Goal: Task Accomplishment & Management: Complete application form

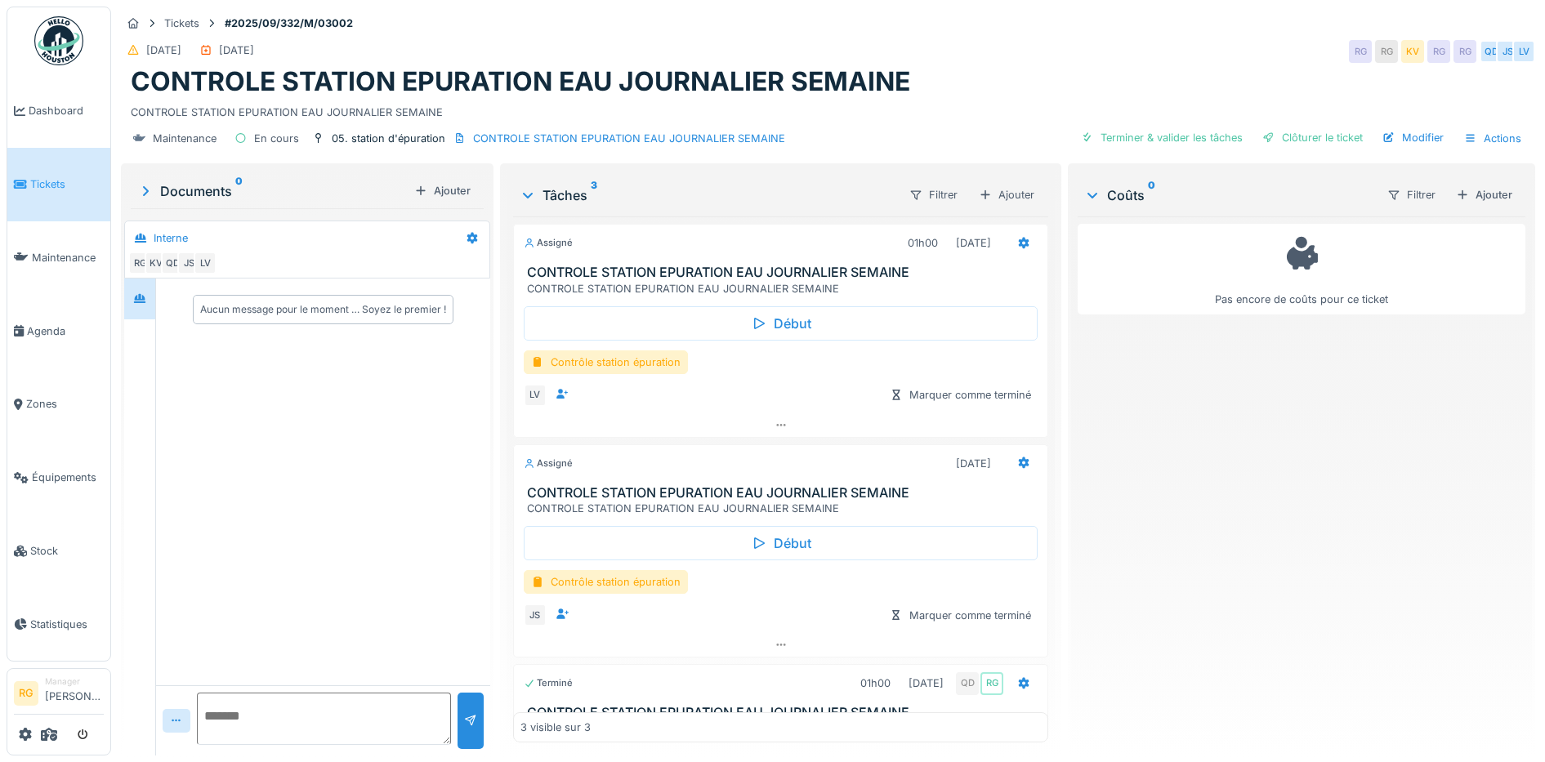
scroll to position [104, 0]
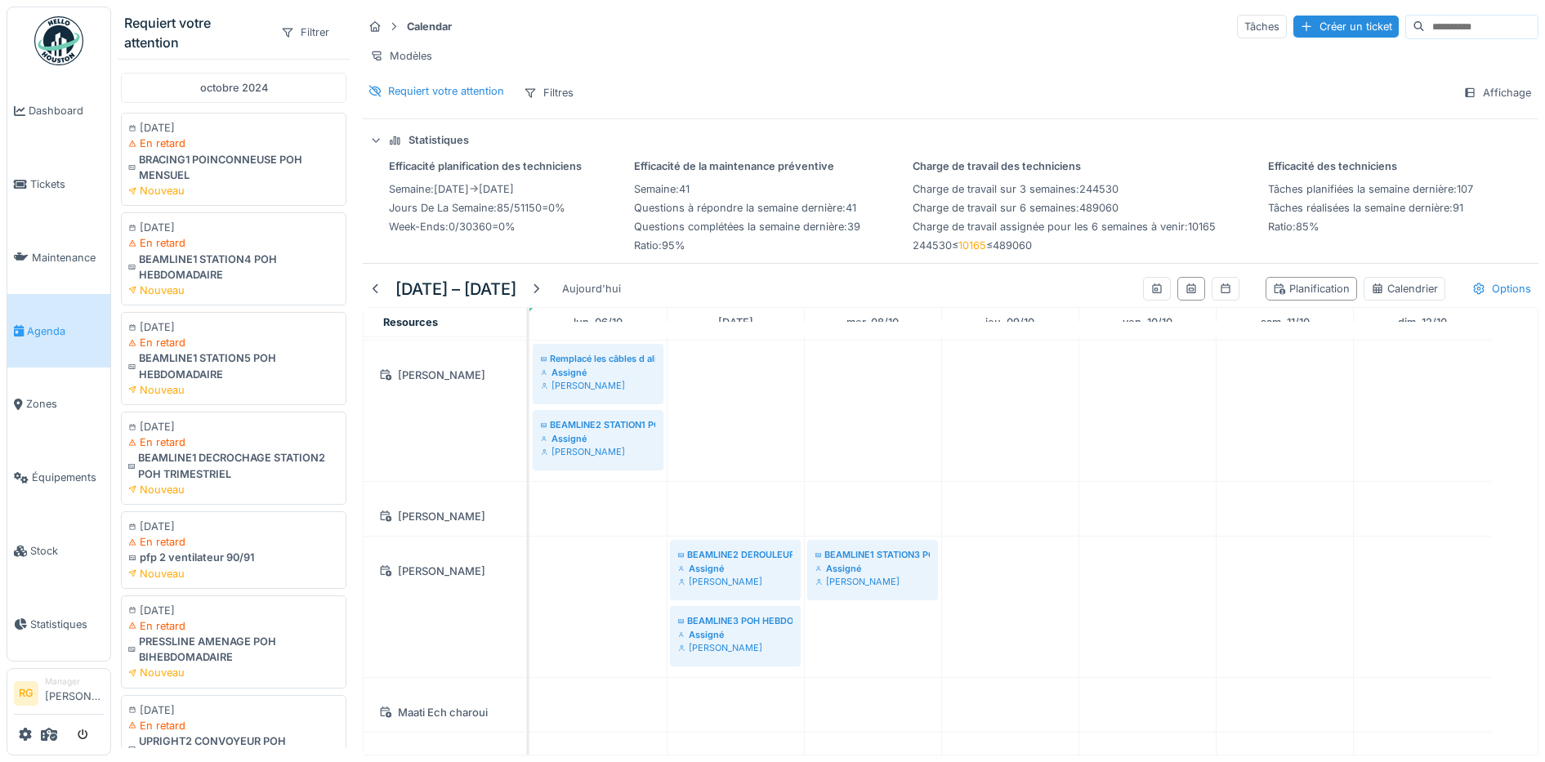
scroll to position [1519, 0]
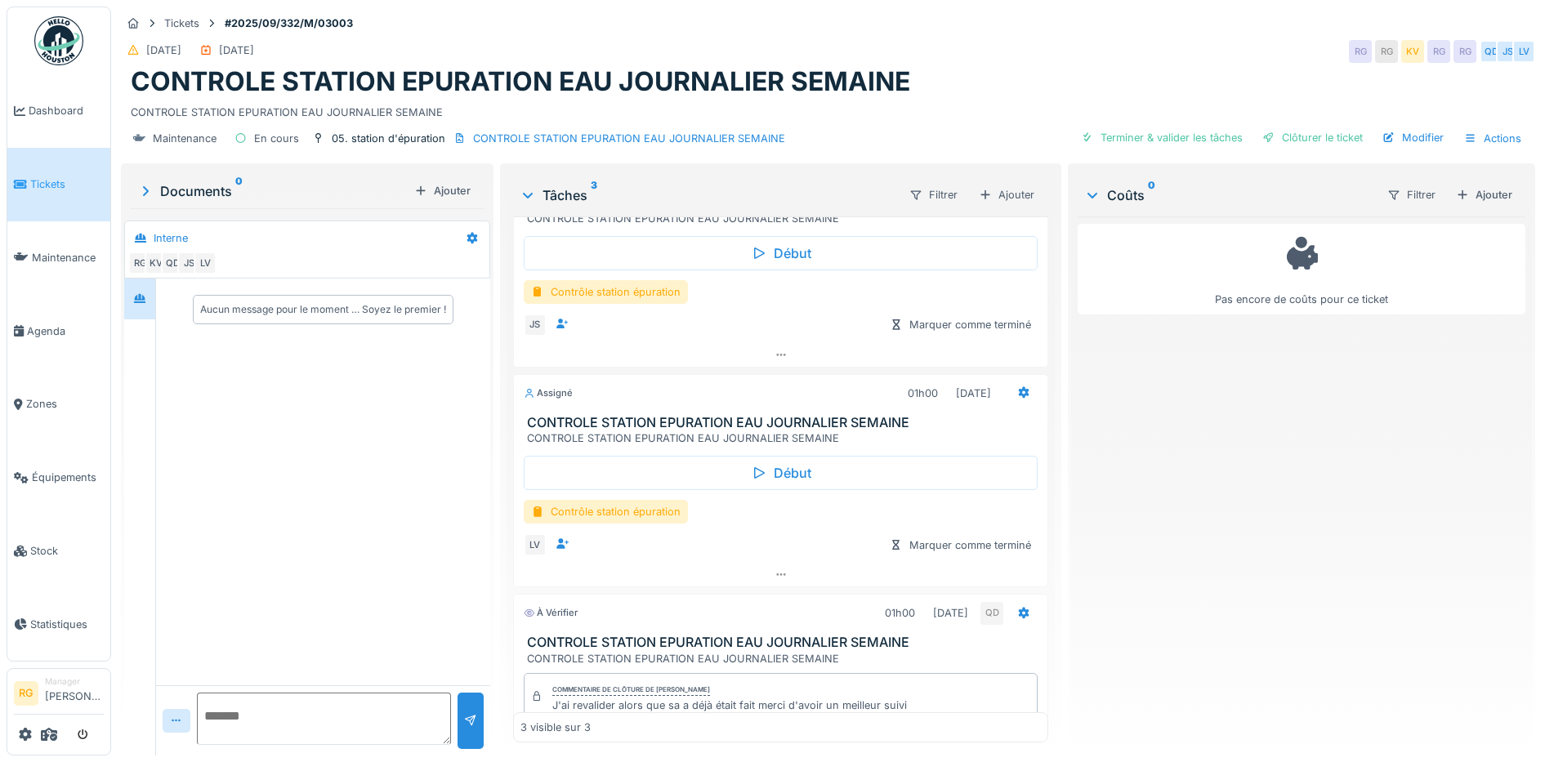
scroll to position [182, 0]
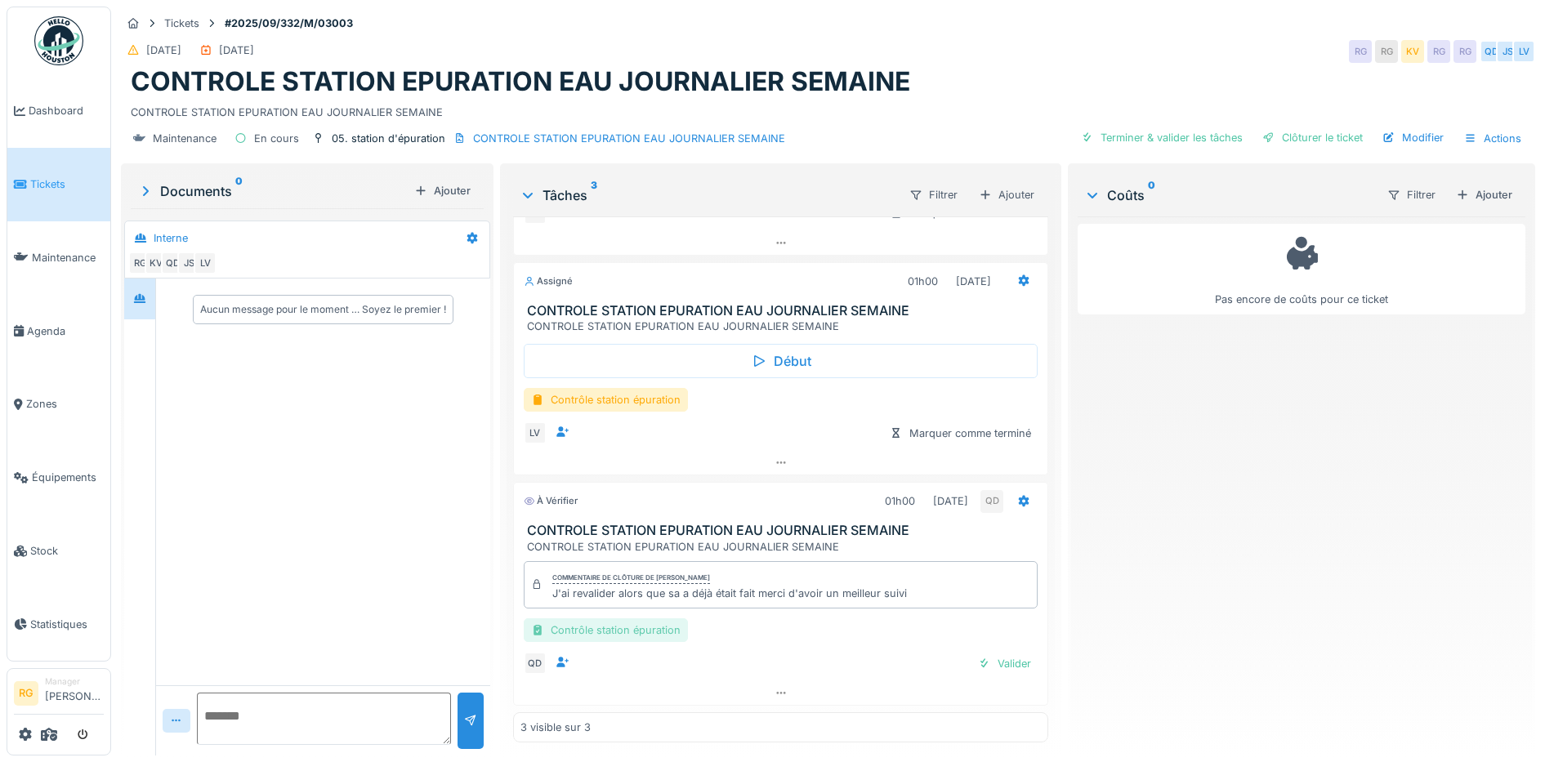
click at [625, 632] on div "Contrôle station épuration" at bounding box center [606, 630] width 164 height 24
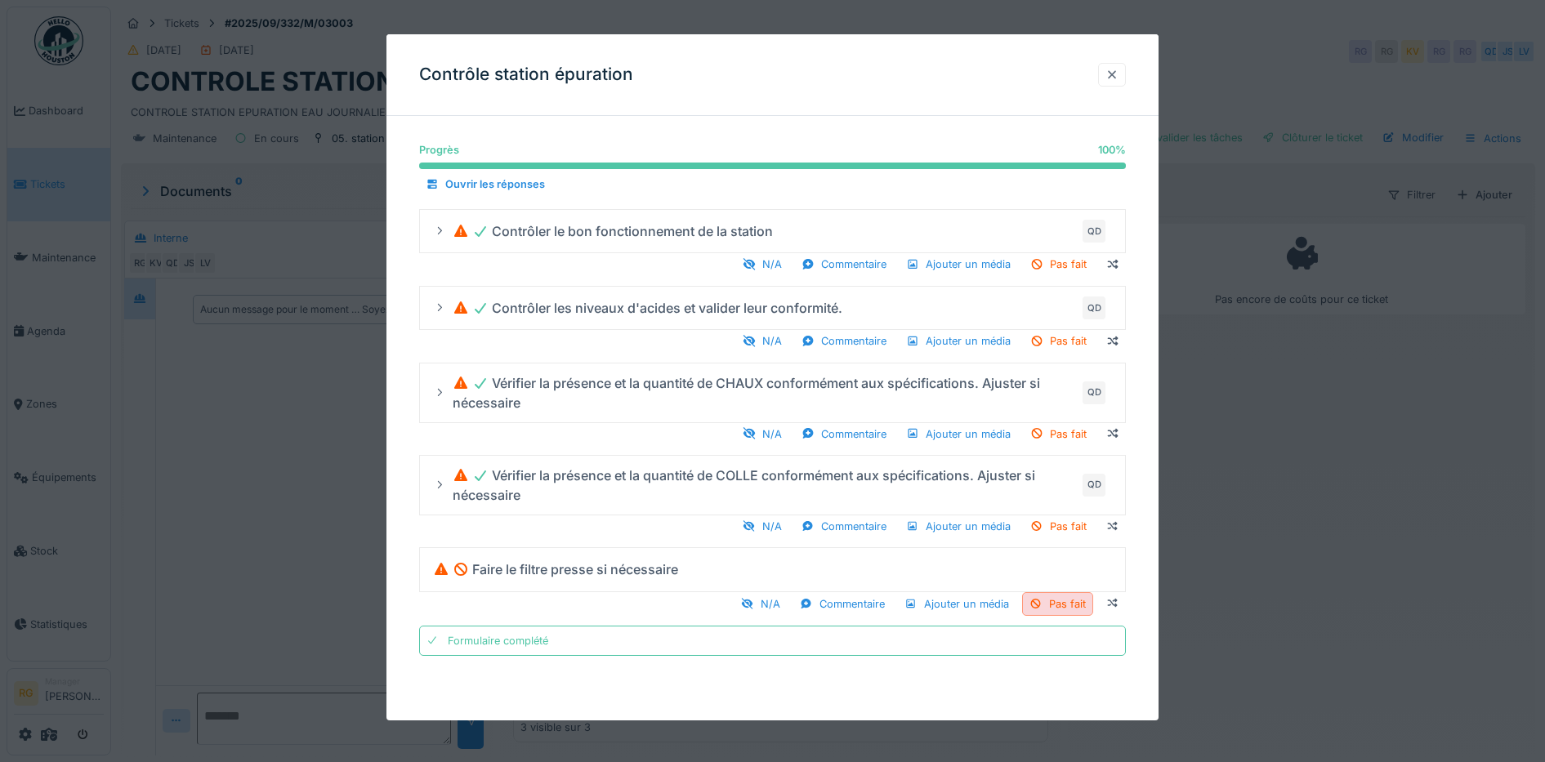
click at [1113, 69] on div at bounding box center [1111, 75] width 13 height 16
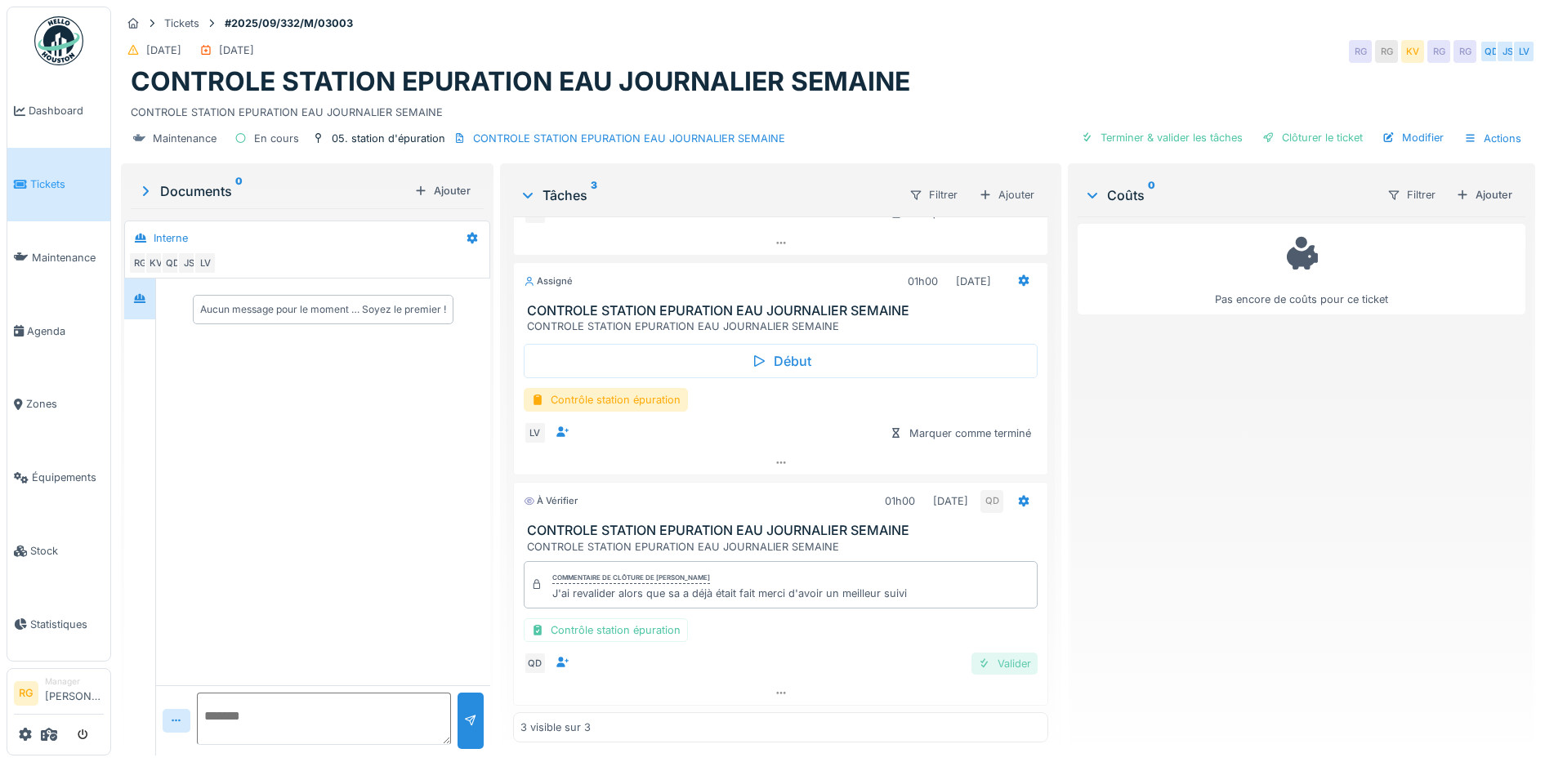
click at [983, 665] on div "Valider" at bounding box center [1004, 664] width 66 height 22
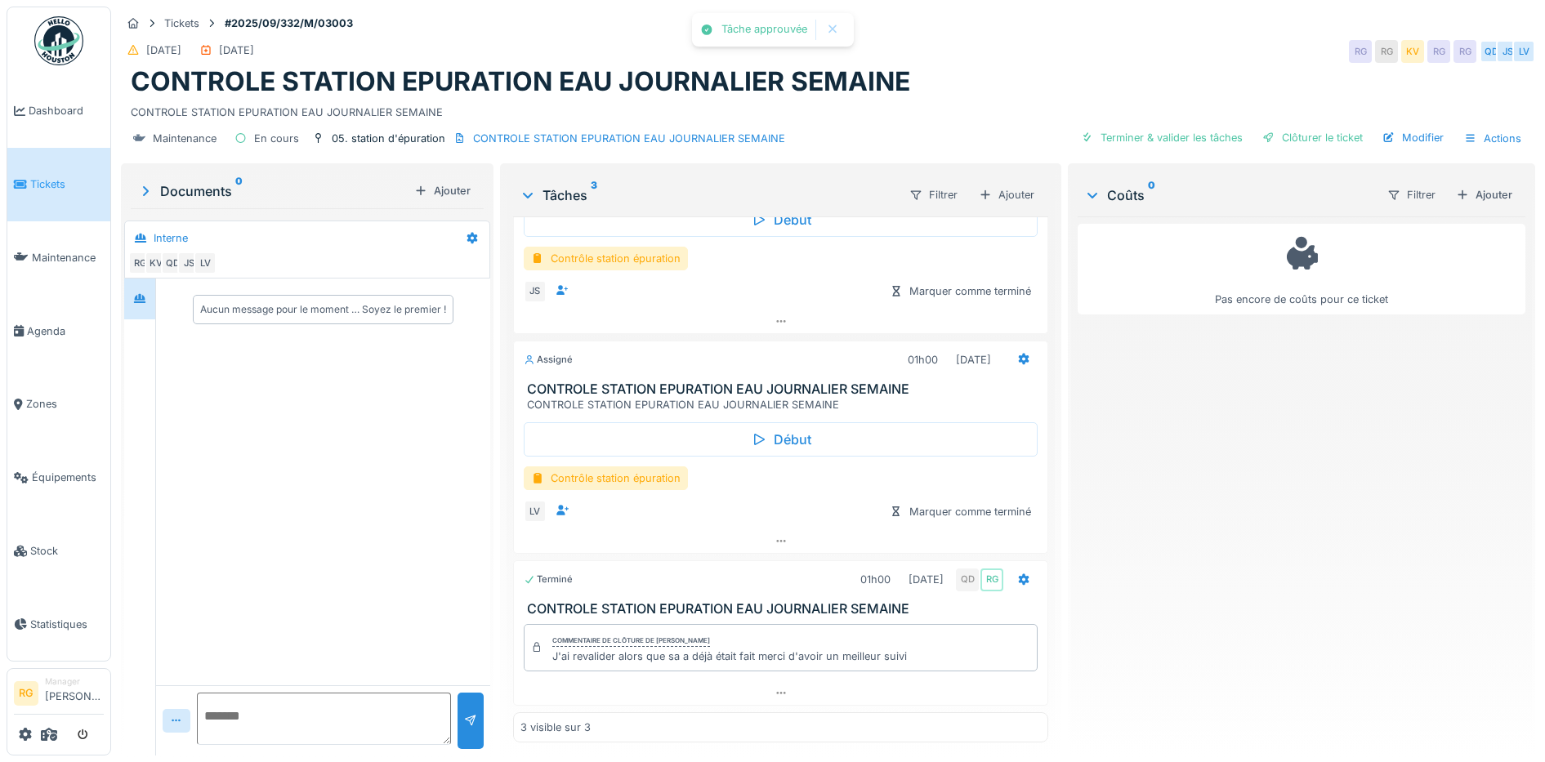
scroll to position [104, 0]
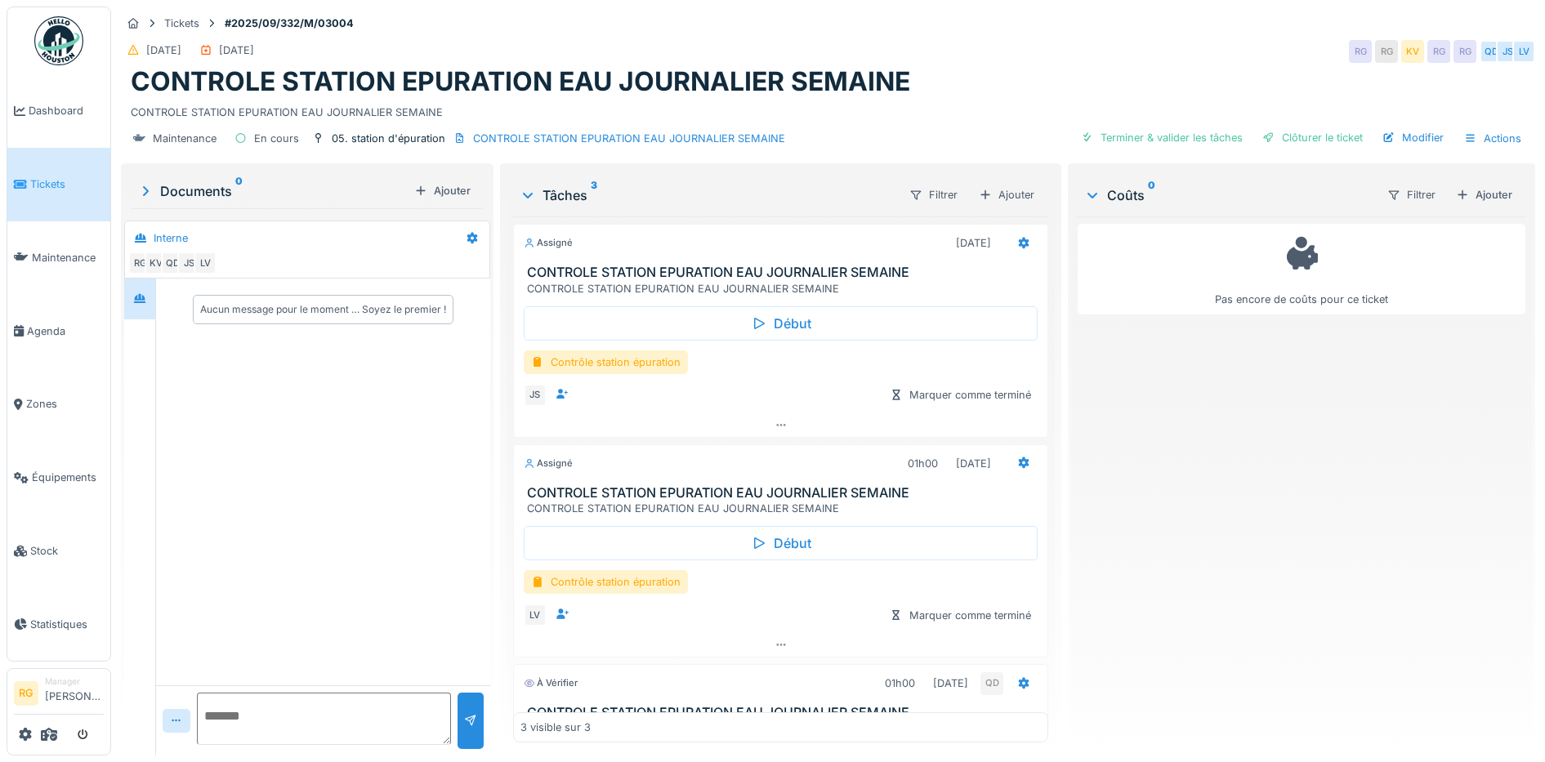
scroll to position [182, 0]
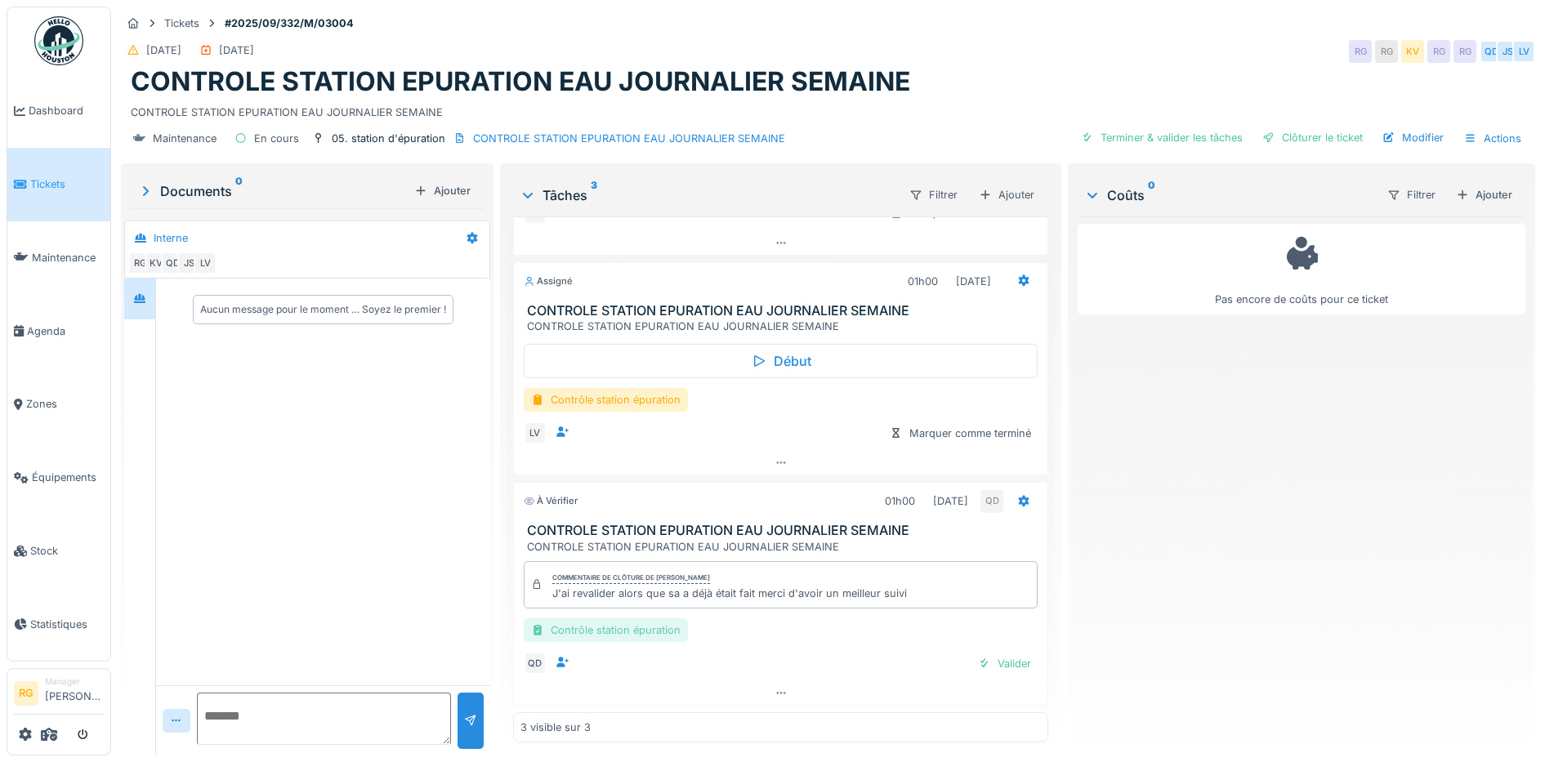
click at [614, 634] on div "Contrôle station épuration" at bounding box center [606, 630] width 164 height 24
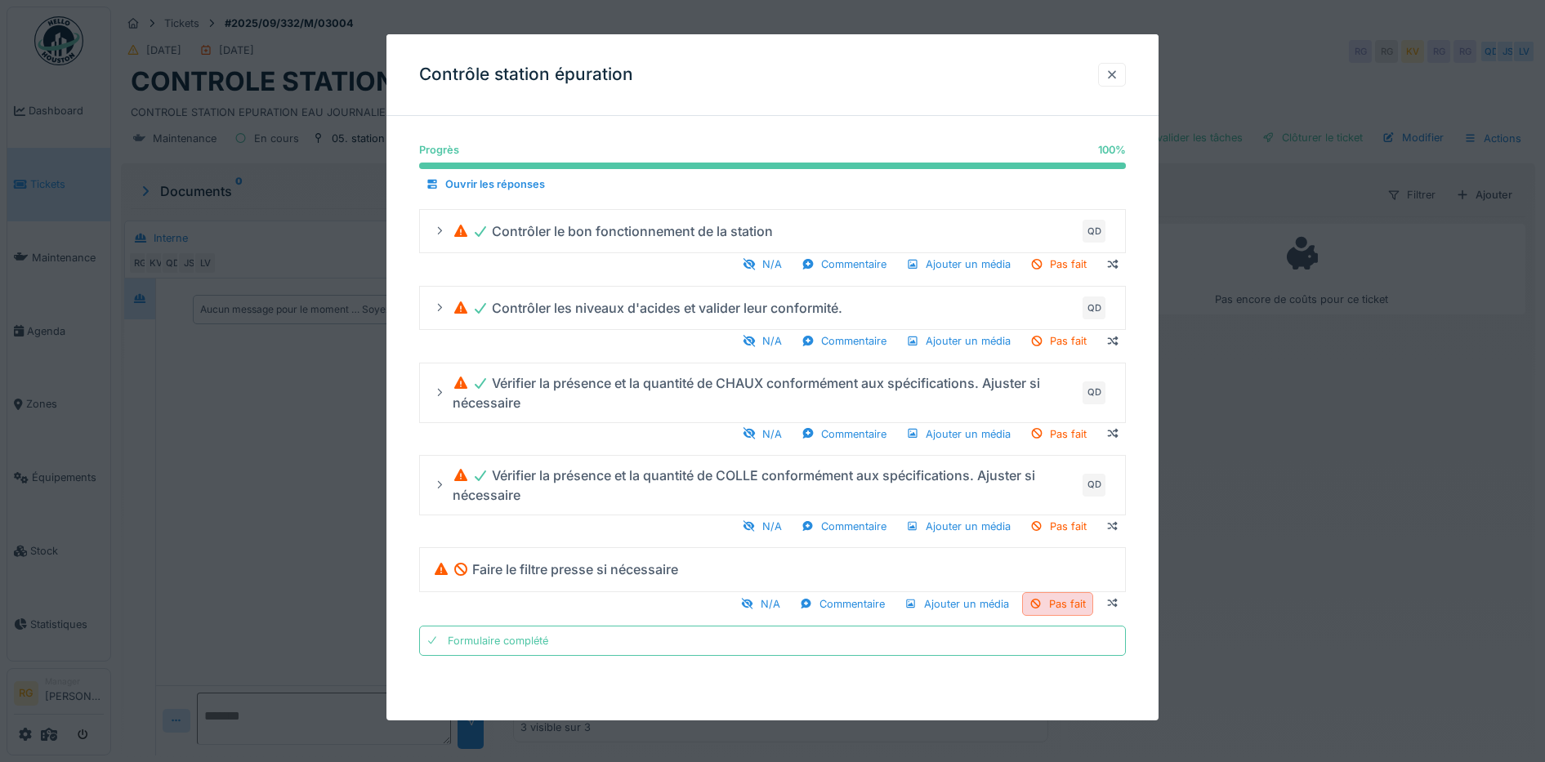
click at [1126, 73] on div at bounding box center [1112, 75] width 28 height 24
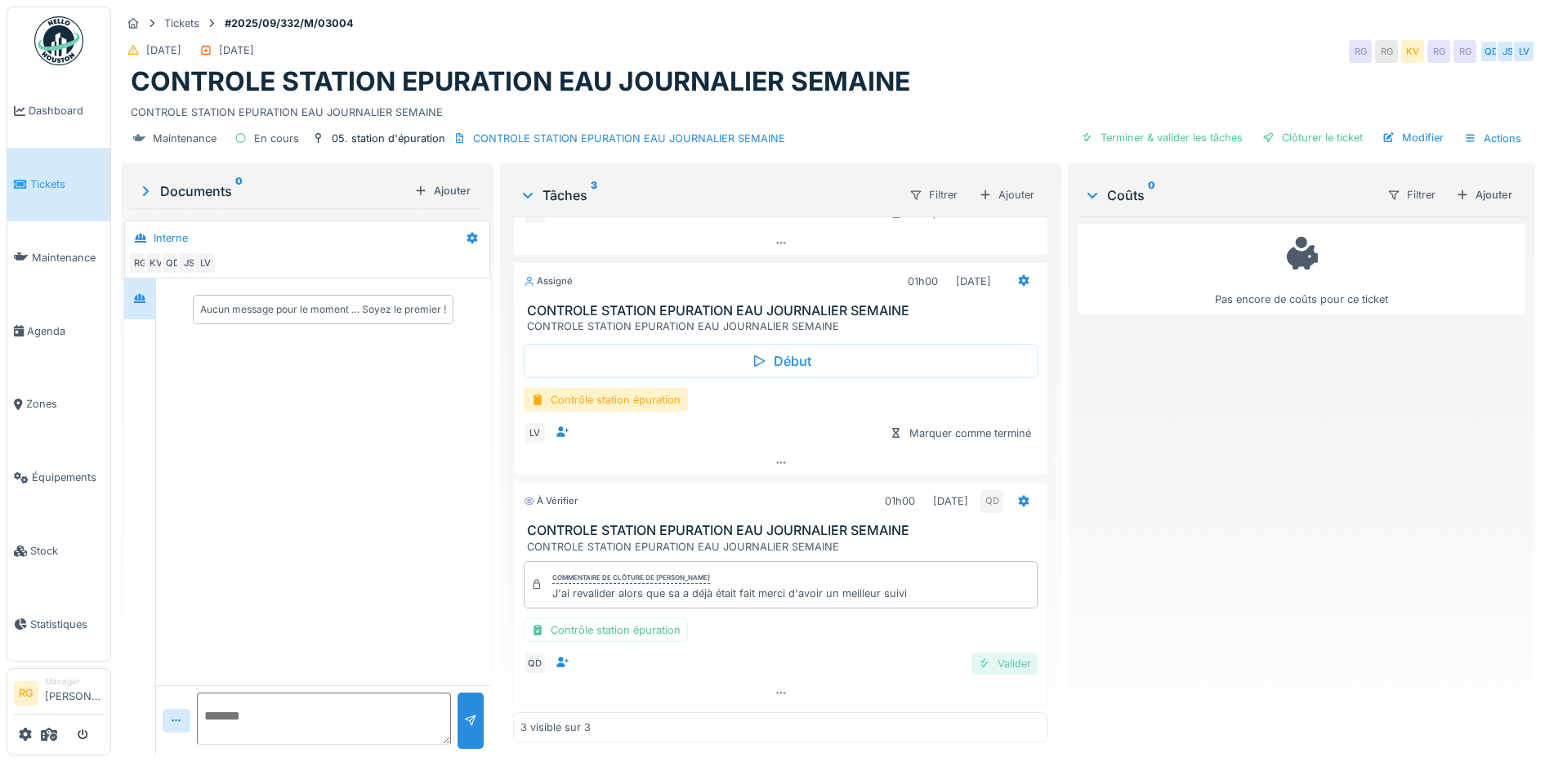
click at [988, 663] on div "Valider" at bounding box center [1004, 664] width 66 height 22
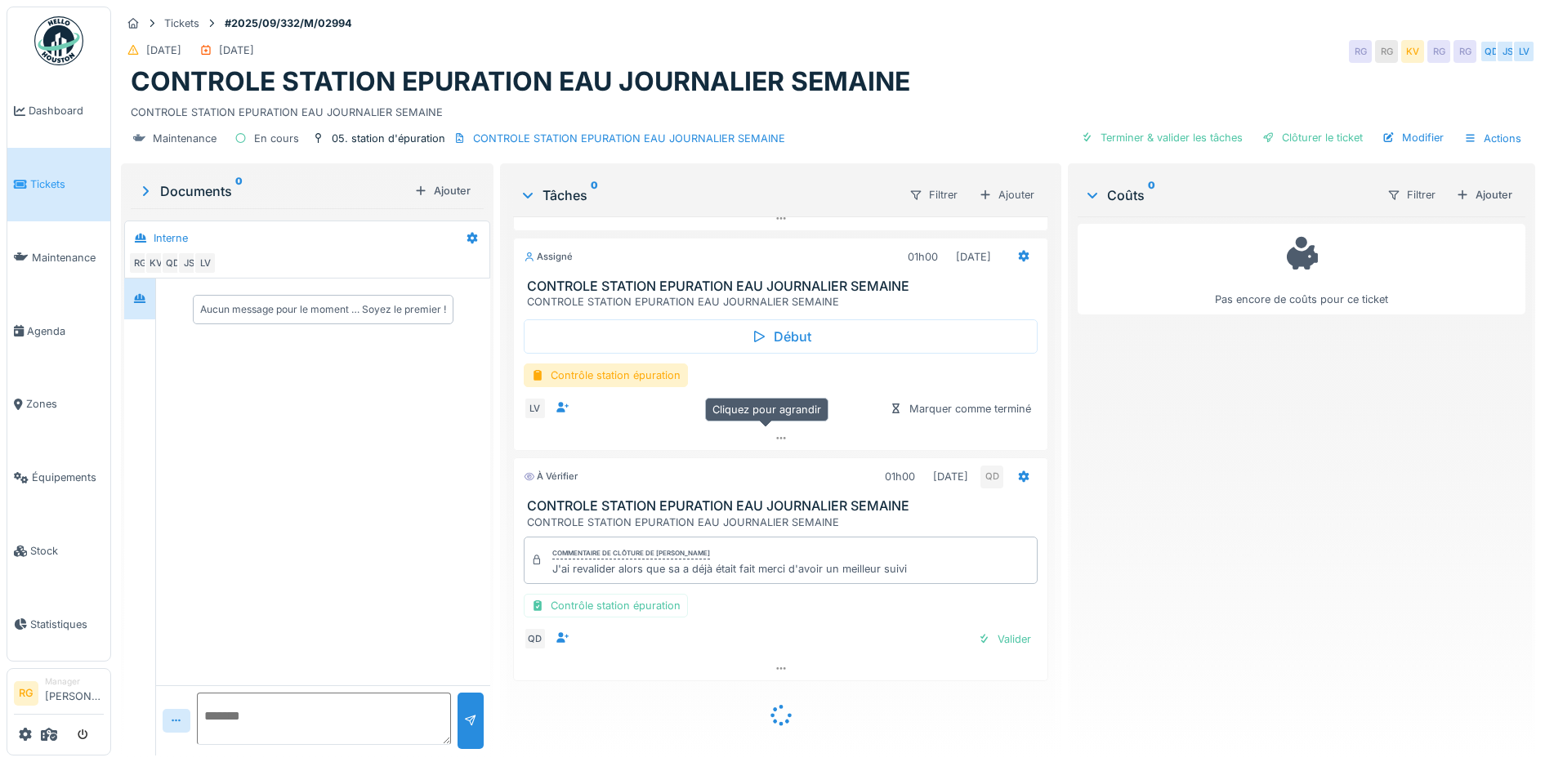
scroll to position [182, 0]
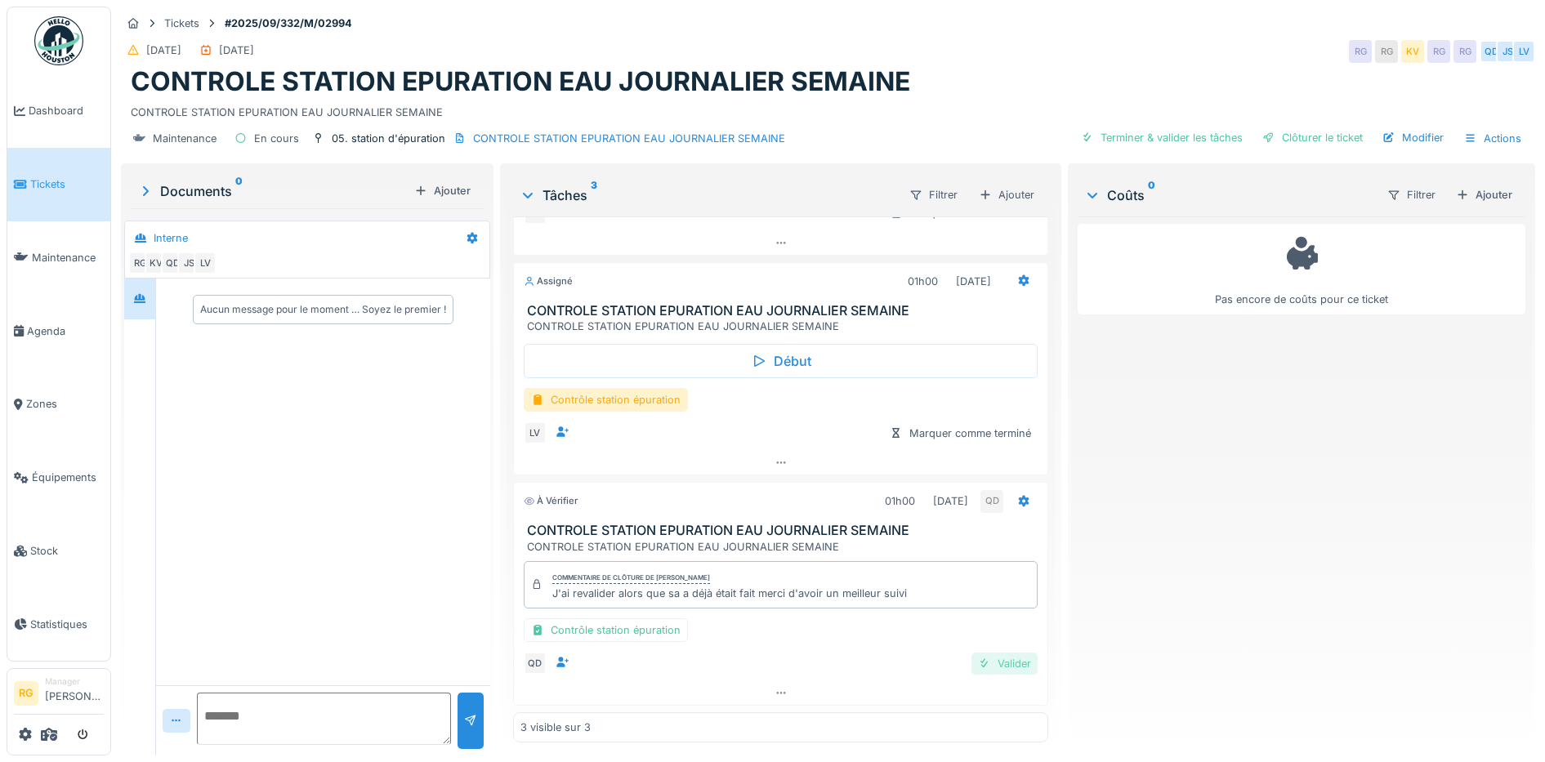
click at [992, 666] on div "Valider" at bounding box center [1004, 664] width 66 height 22
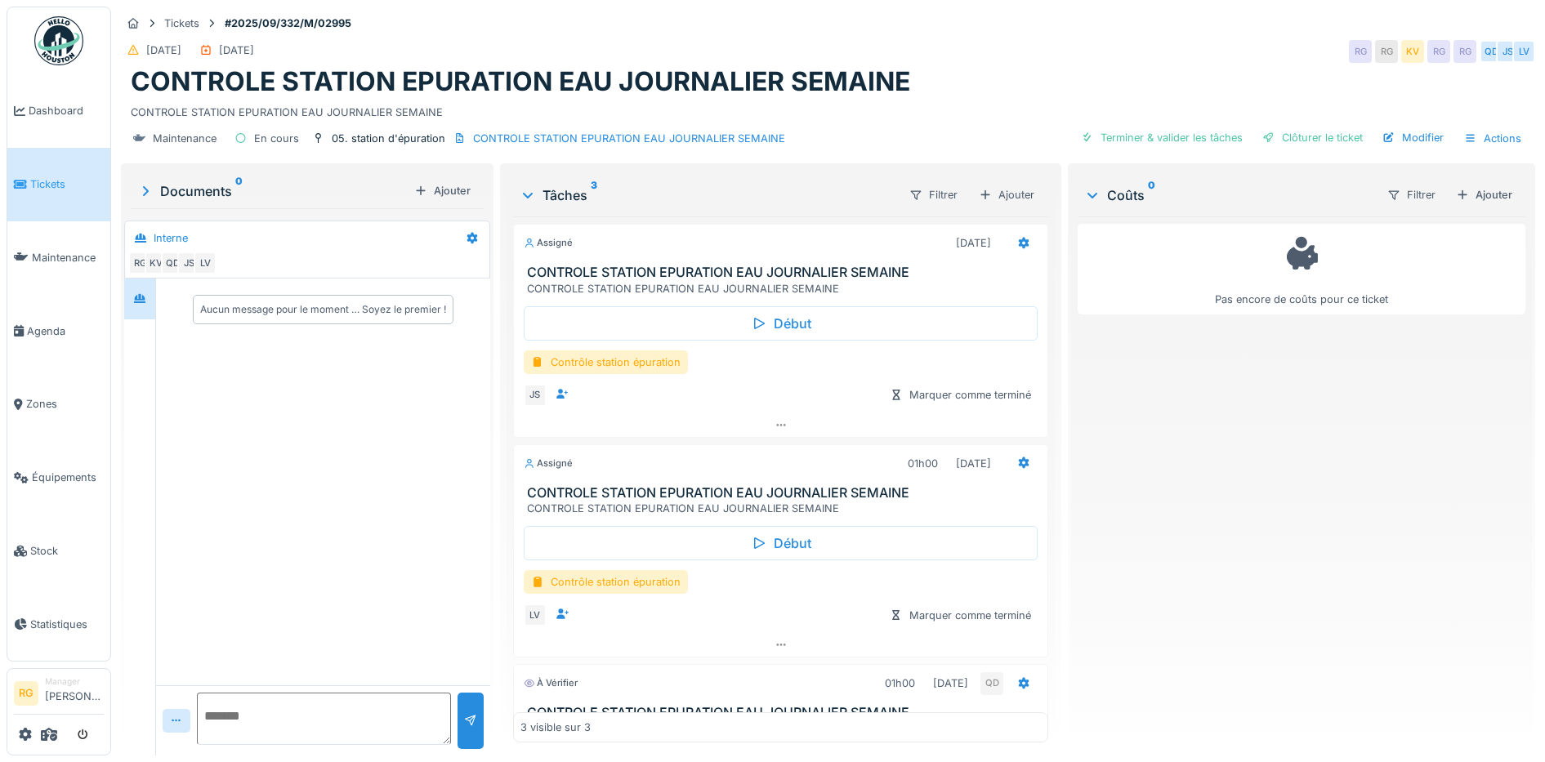
scroll to position [182, 0]
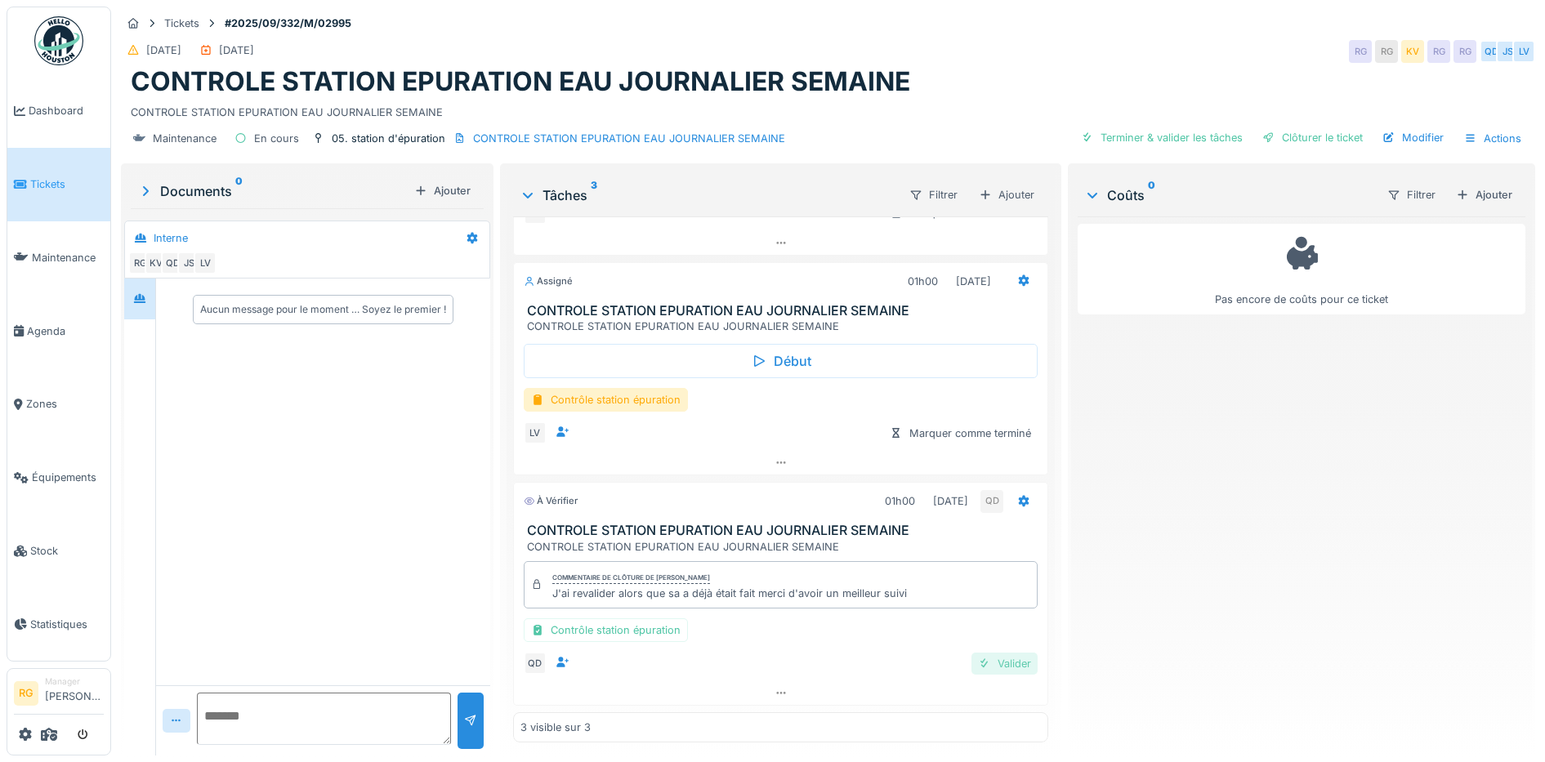
click at [983, 667] on div "Valider" at bounding box center [1004, 664] width 66 height 22
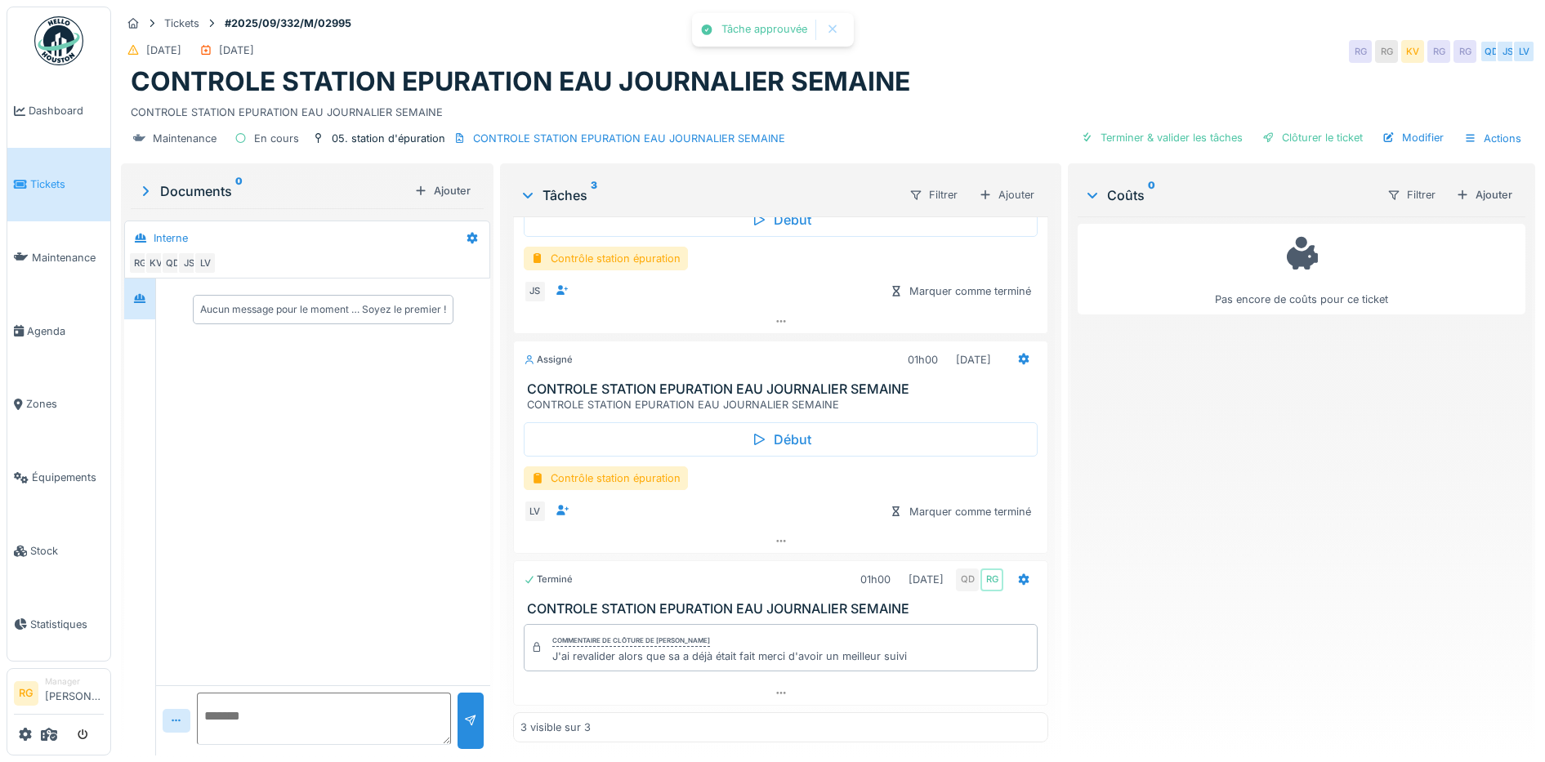
scroll to position [104, 0]
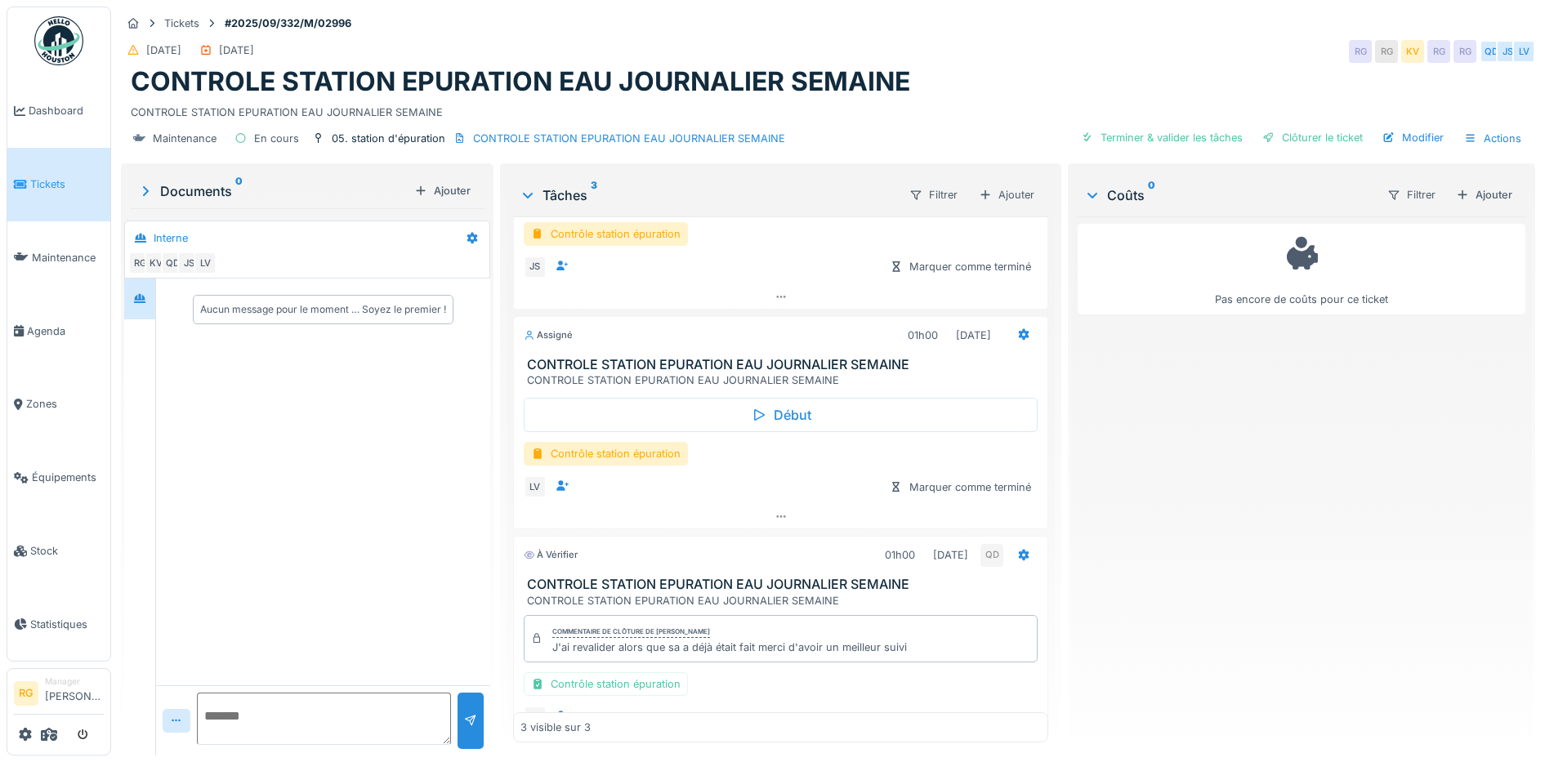
scroll to position [182, 0]
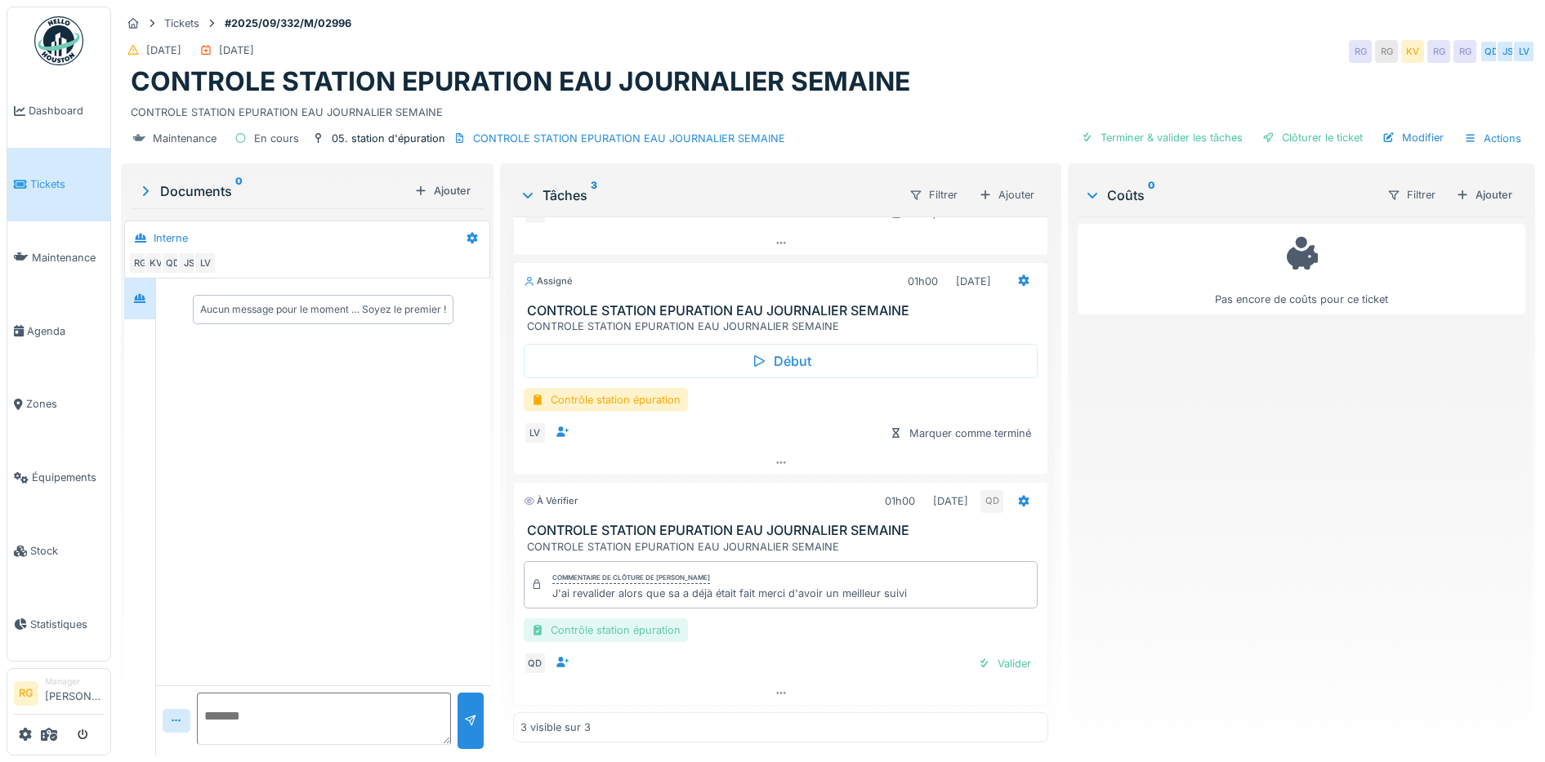
click at [615, 632] on div "Contrôle station épuration" at bounding box center [606, 630] width 164 height 24
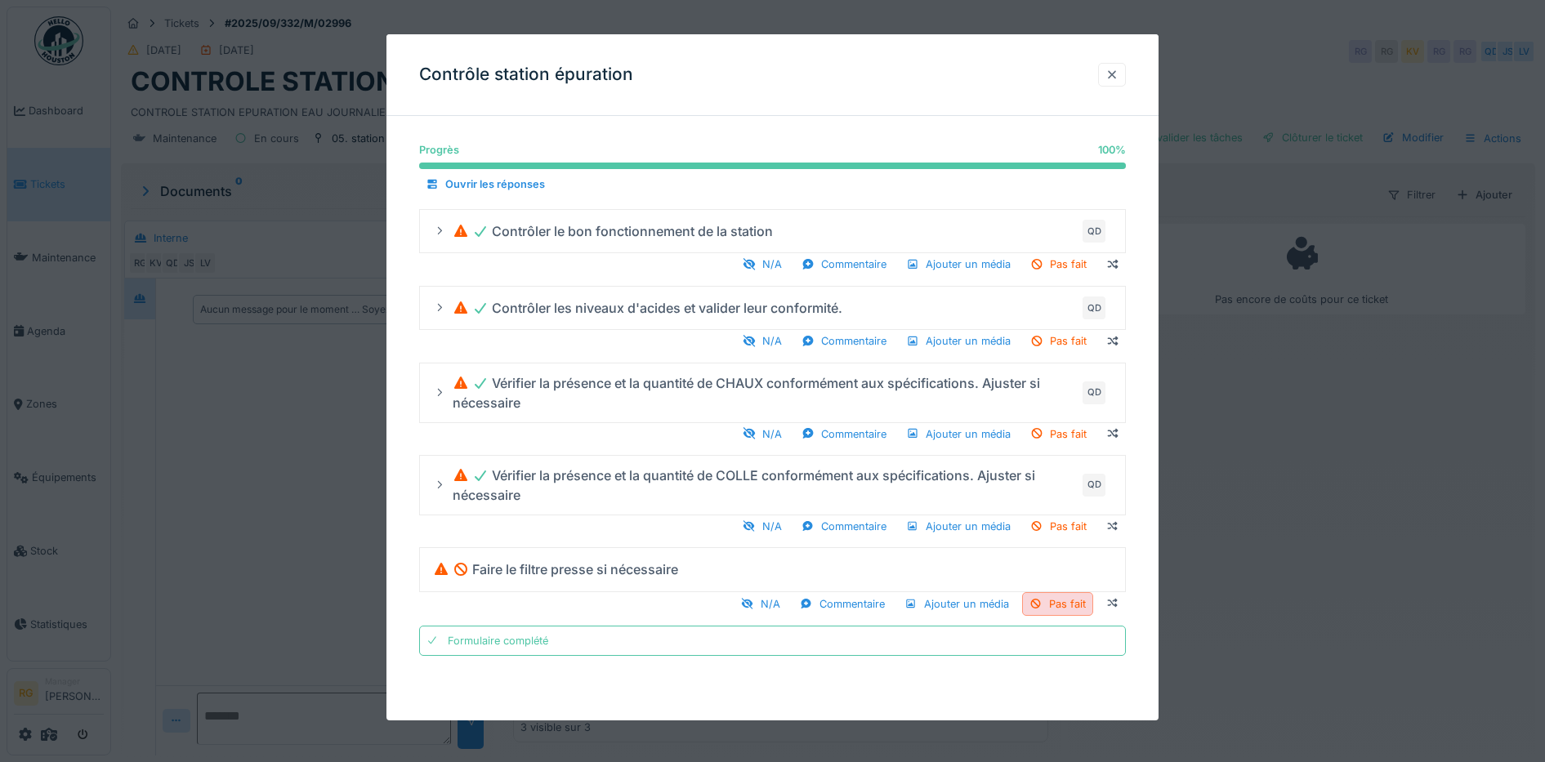
click at [1115, 71] on div at bounding box center [1111, 75] width 13 height 16
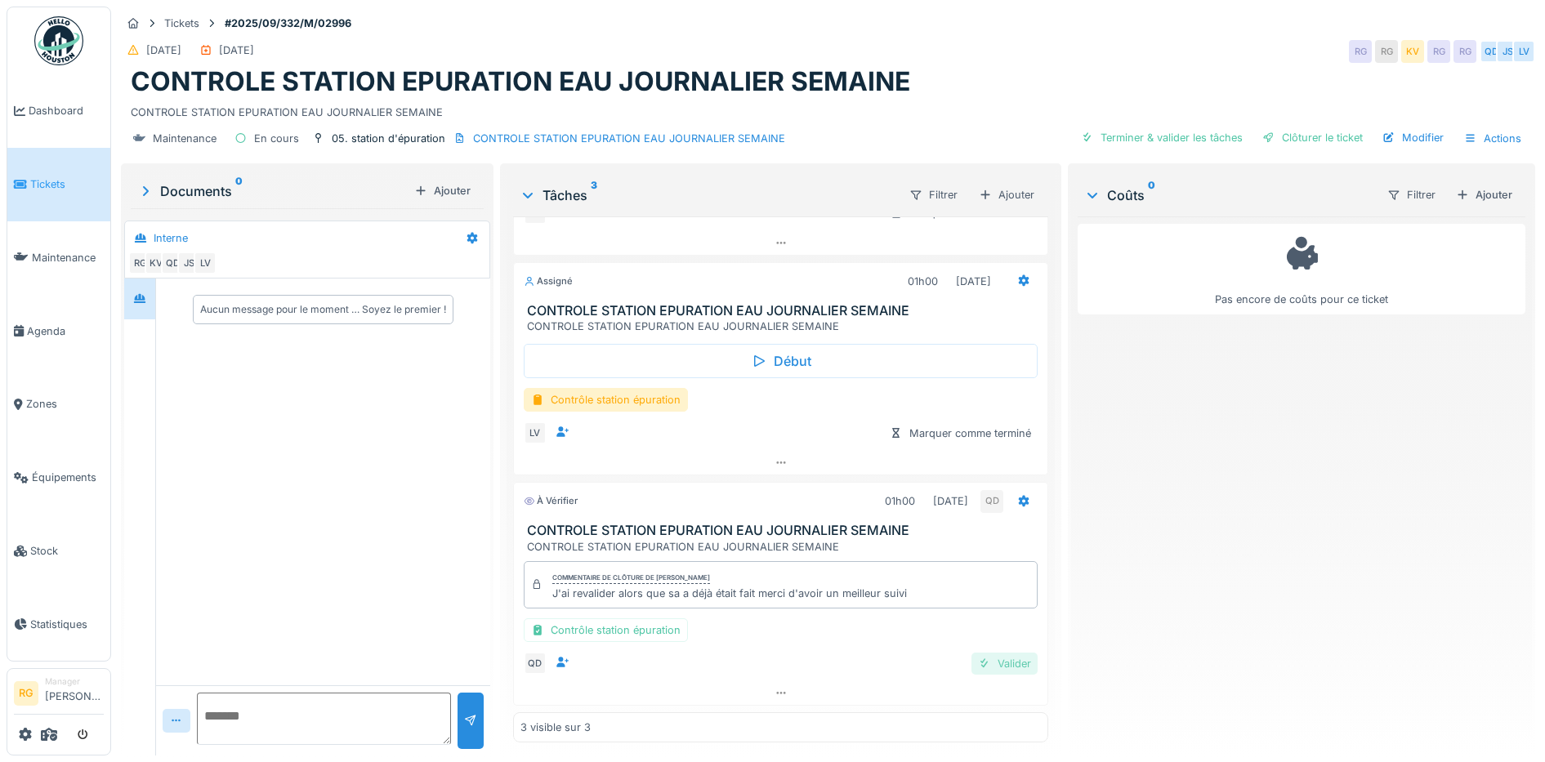
click at [983, 666] on div "Valider" at bounding box center [1004, 664] width 66 height 22
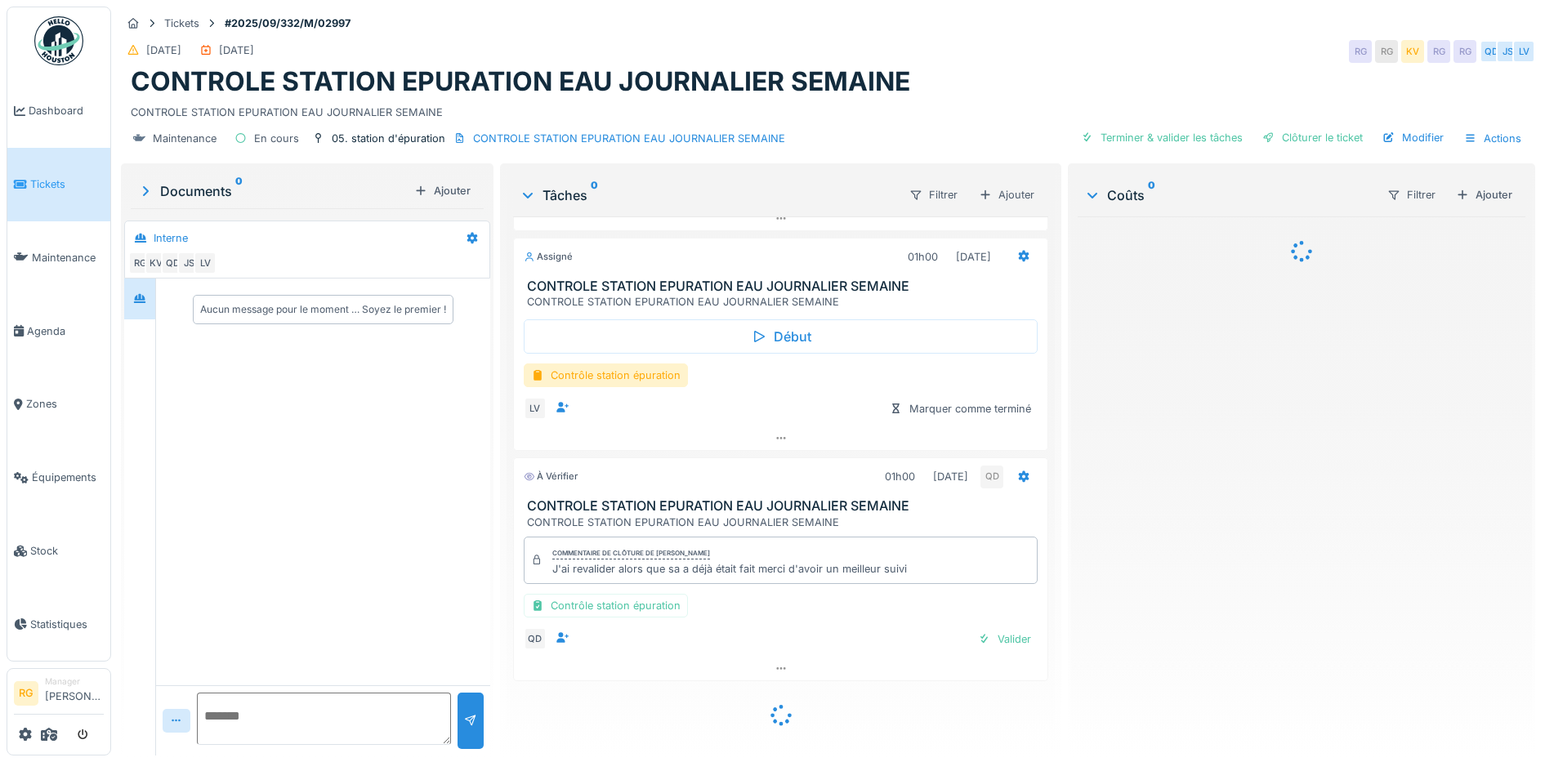
scroll to position [16, 0]
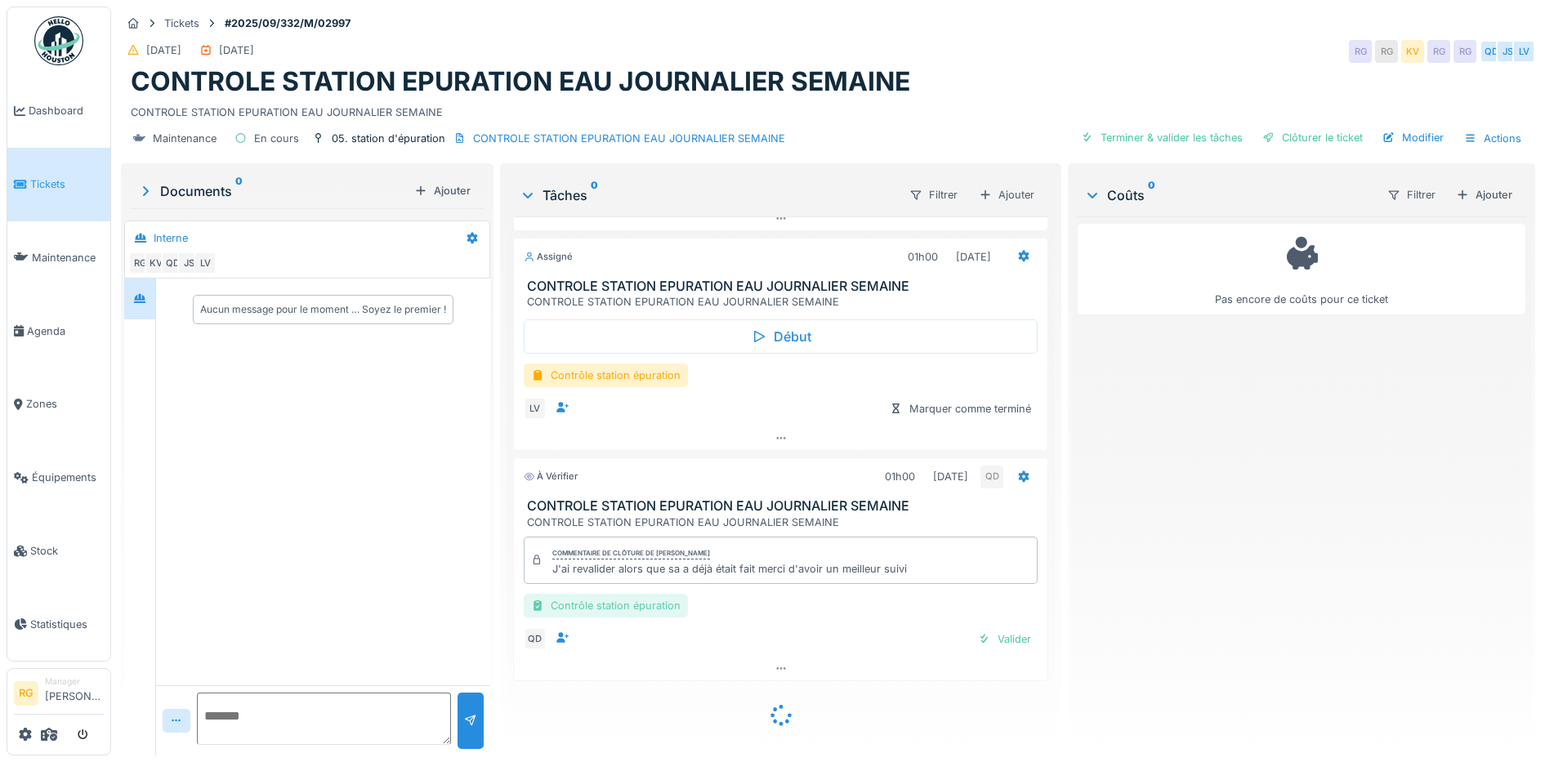
click at [653, 592] on div "Commentaire de clôture de [PERSON_NAME] J'ai revalider alors que sa a déjà étai…" at bounding box center [781, 593] width 536 height 127
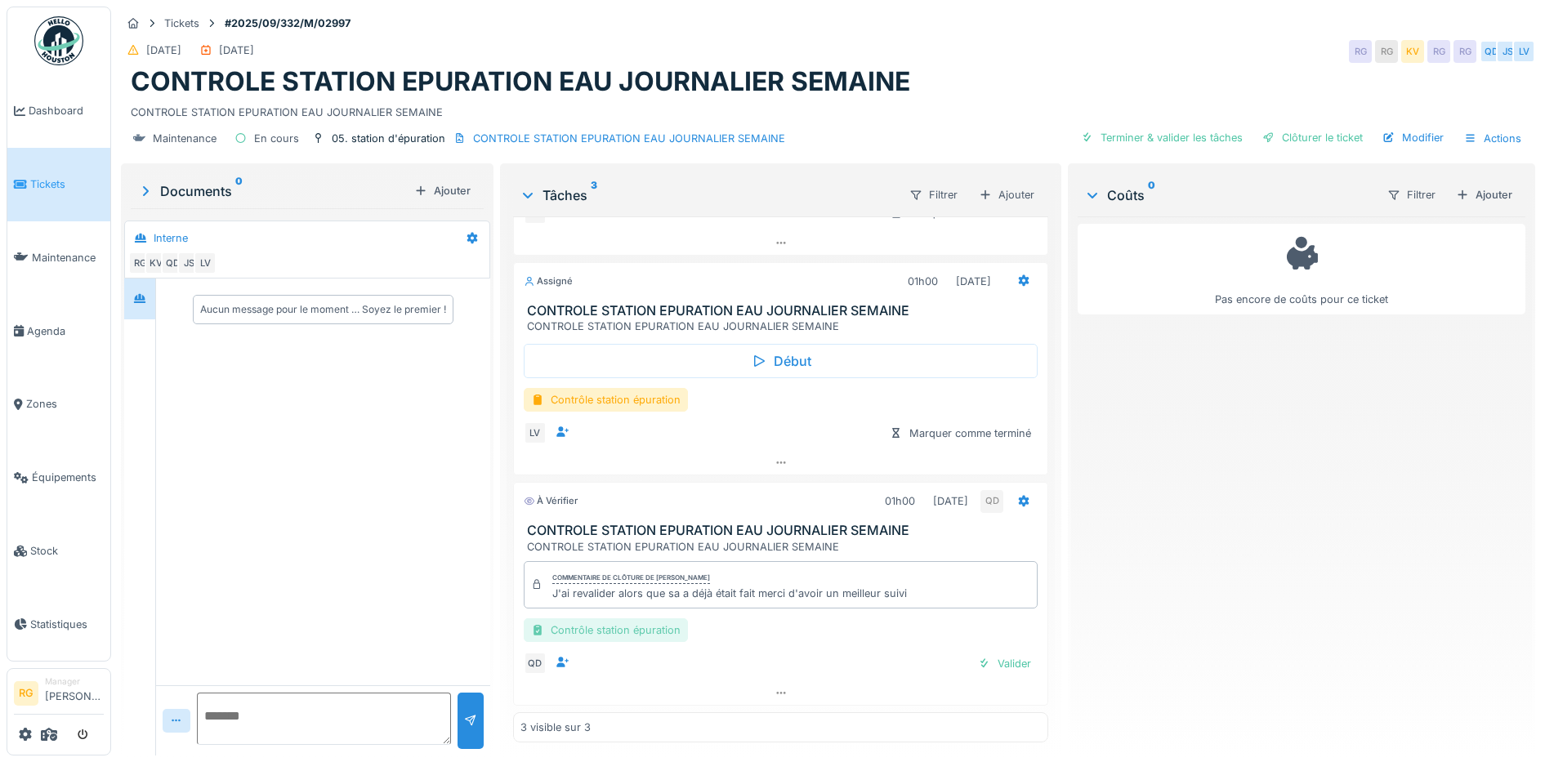
scroll to position [182, 0]
click at [622, 618] on div "Contrôle station épuration" at bounding box center [606, 630] width 164 height 24
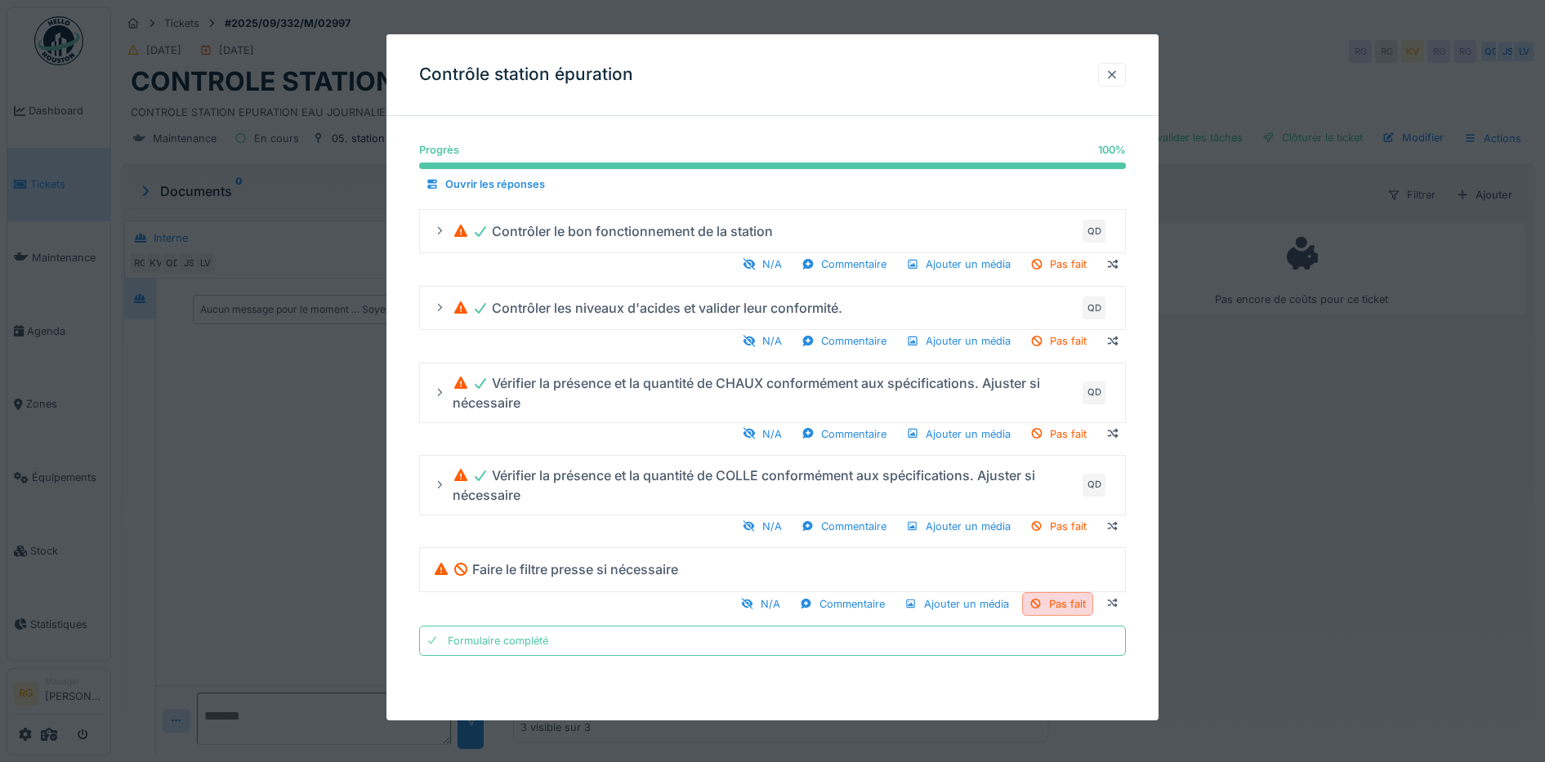
click at [1118, 73] on div at bounding box center [1111, 75] width 13 height 16
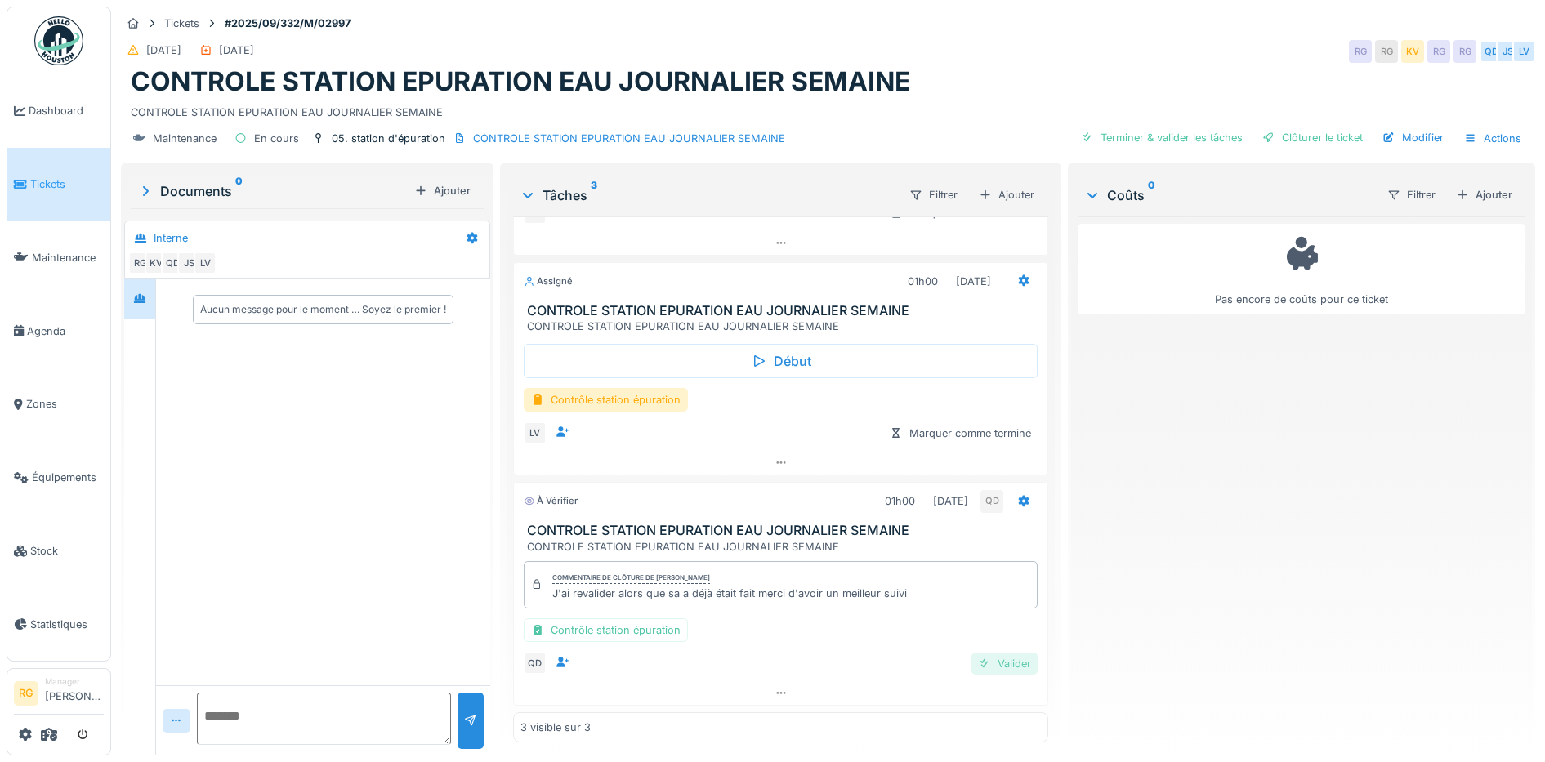
click at [983, 653] on div "Valider" at bounding box center [1004, 664] width 66 height 22
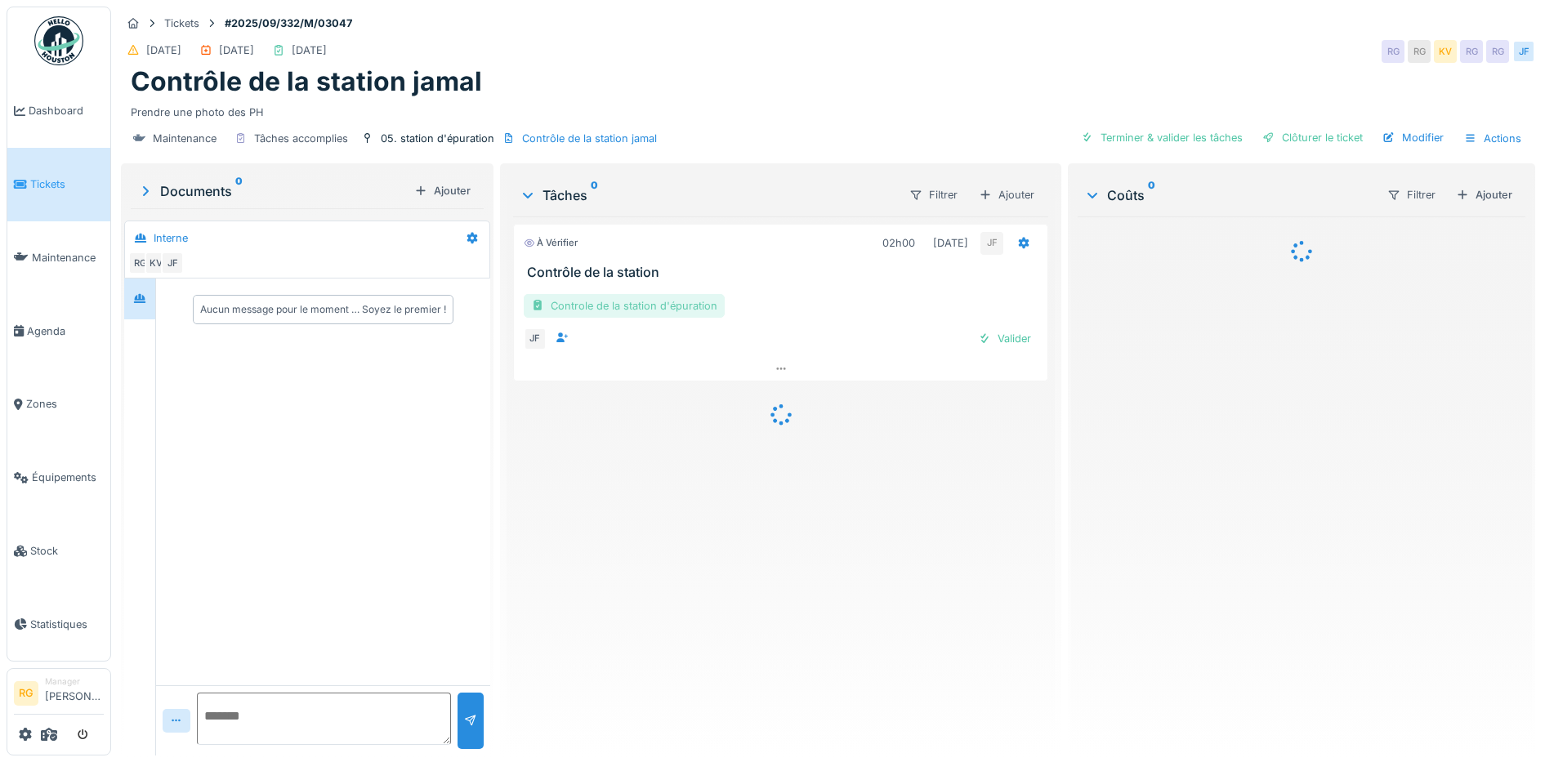
click at [625, 310] on div "Controle de la station d'épuration" at bounding box center [624, 306] width 201 height 24
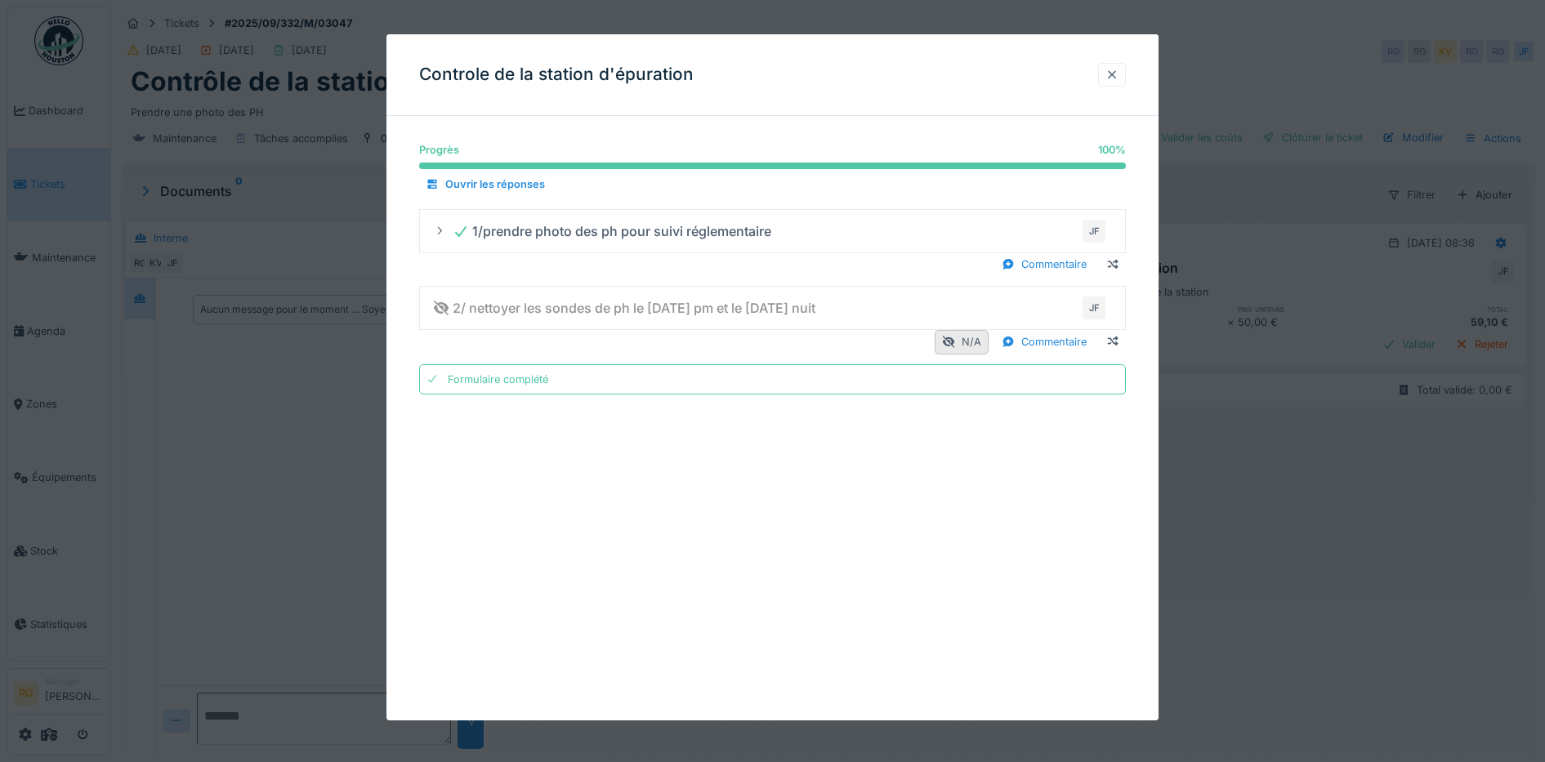
click at [1118, 74] on div at bounding box center [1111, 75] width 13 height 16
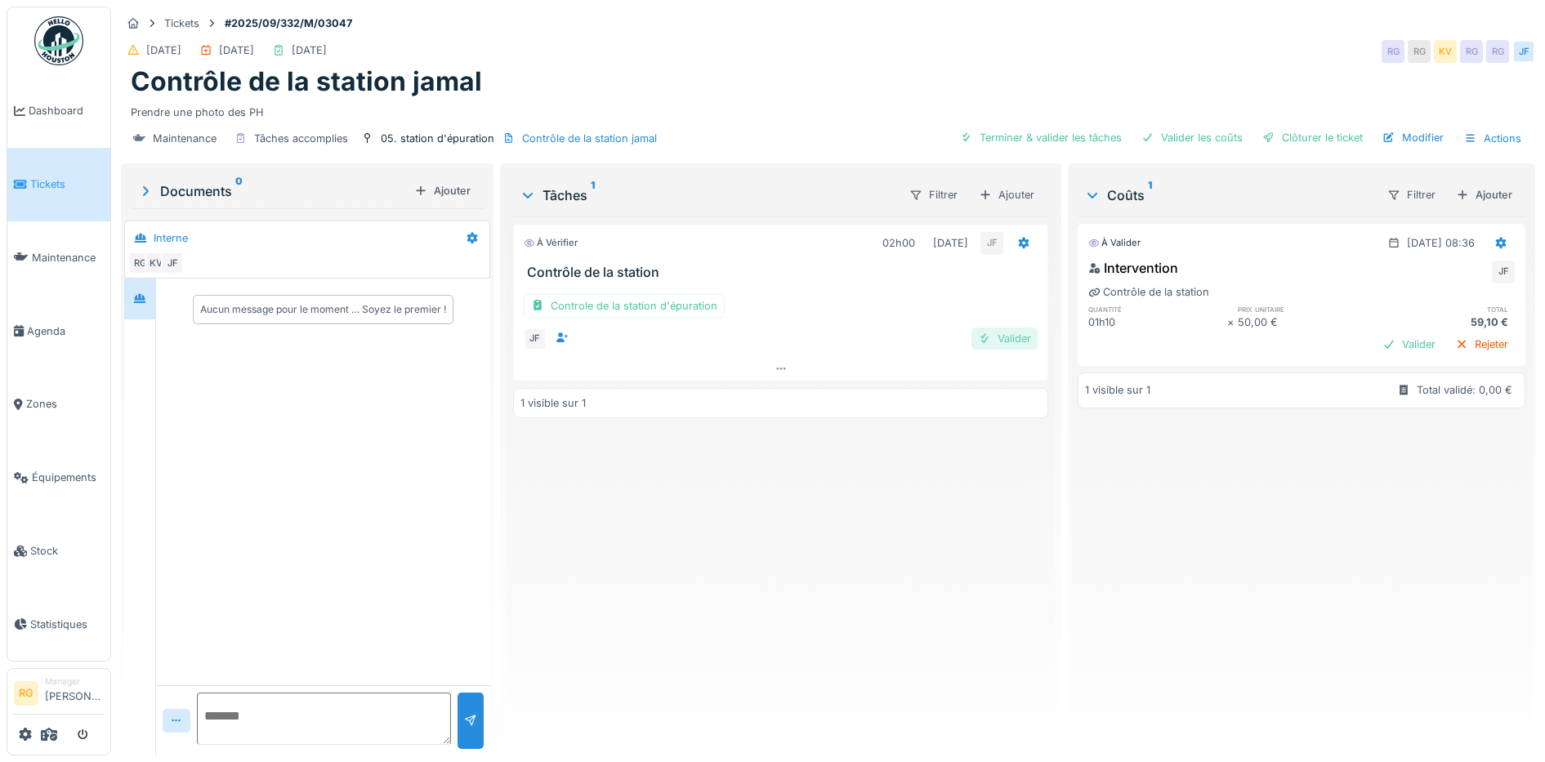
click at [997, 339] on div "Valider" at bounding box center [1004, 339] width 66 height 22
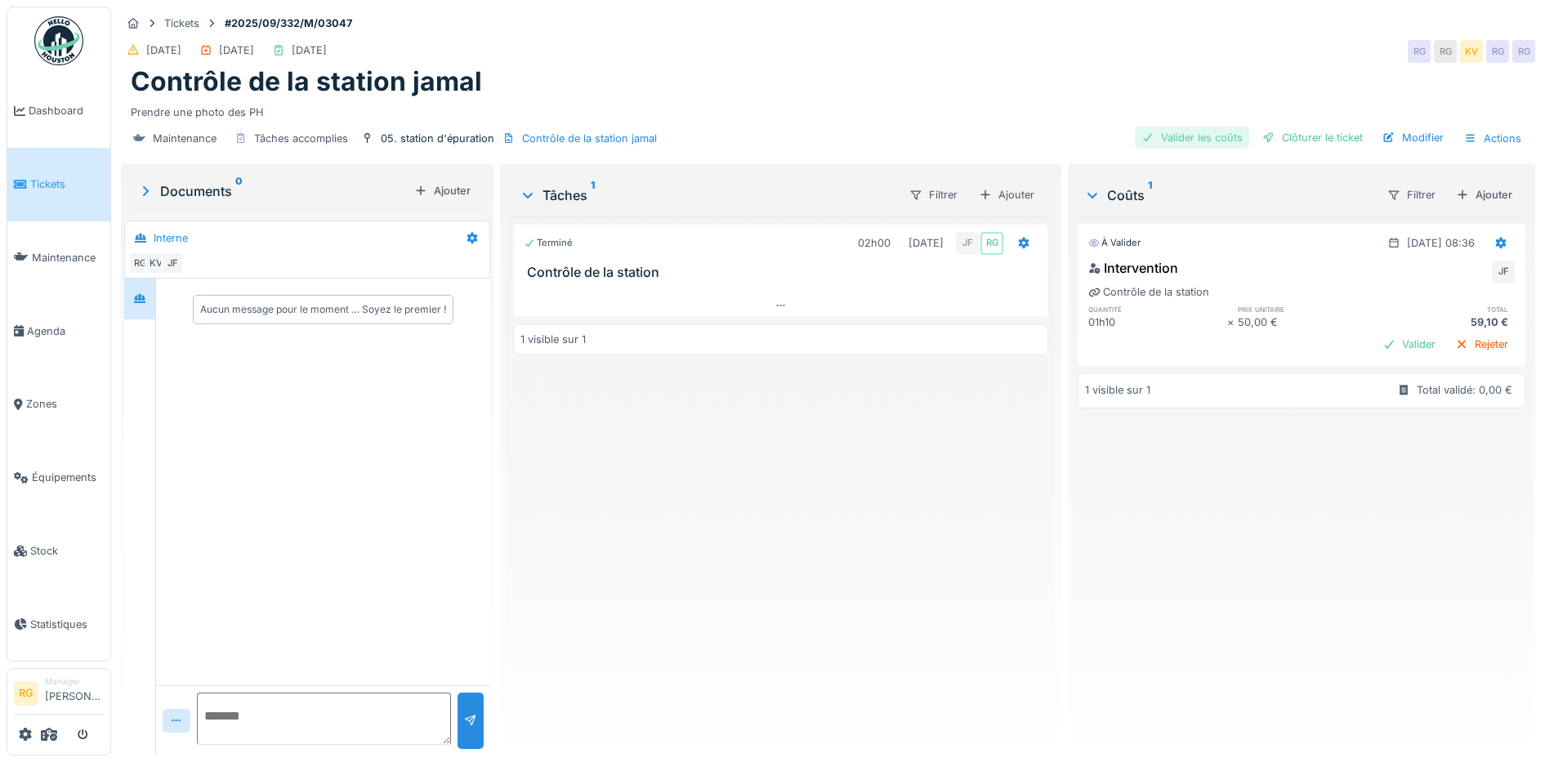
click at [1190, 136] on div "Valider les coûts" at bounding box center [1192, 138] width 114 height 22
click at [1292, 137] on div "Clôturer le ticket" at bounding box center [1312, 138] width 114 height 22
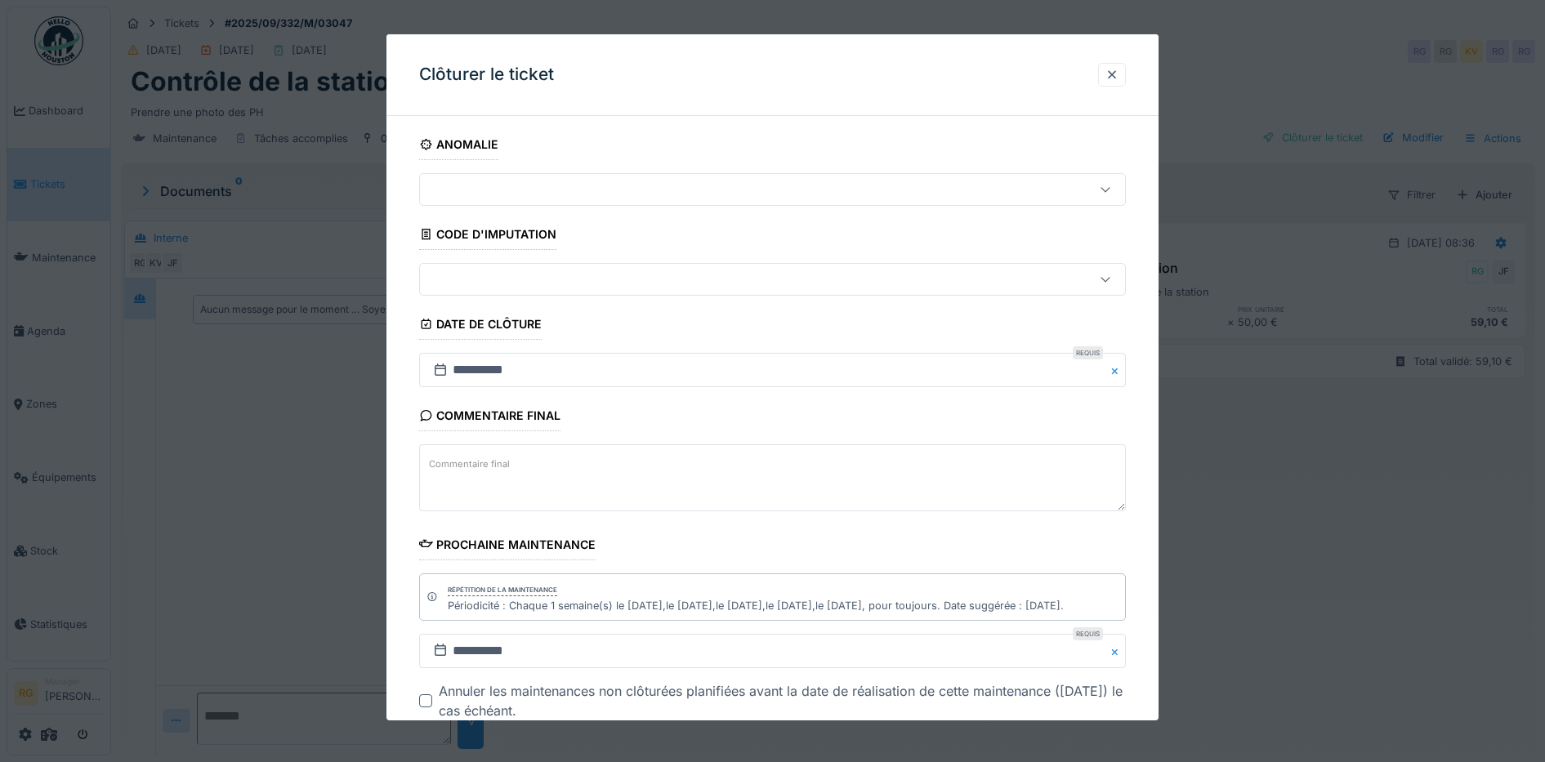
click at [515, 462] on textarea "Commentaire final" at bounding box center [772, 477] width 707 height 67
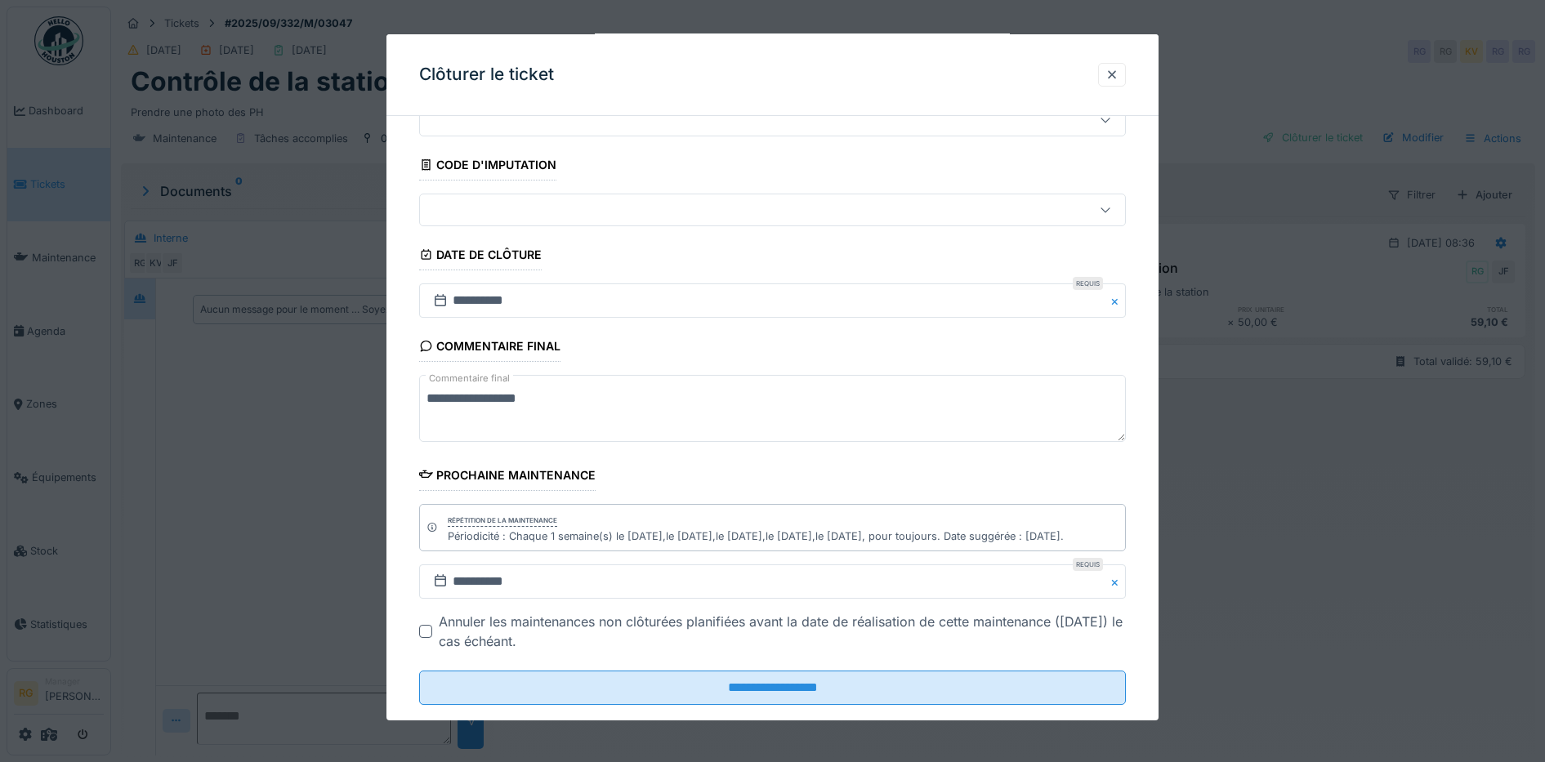
scroll to position [100, 0]
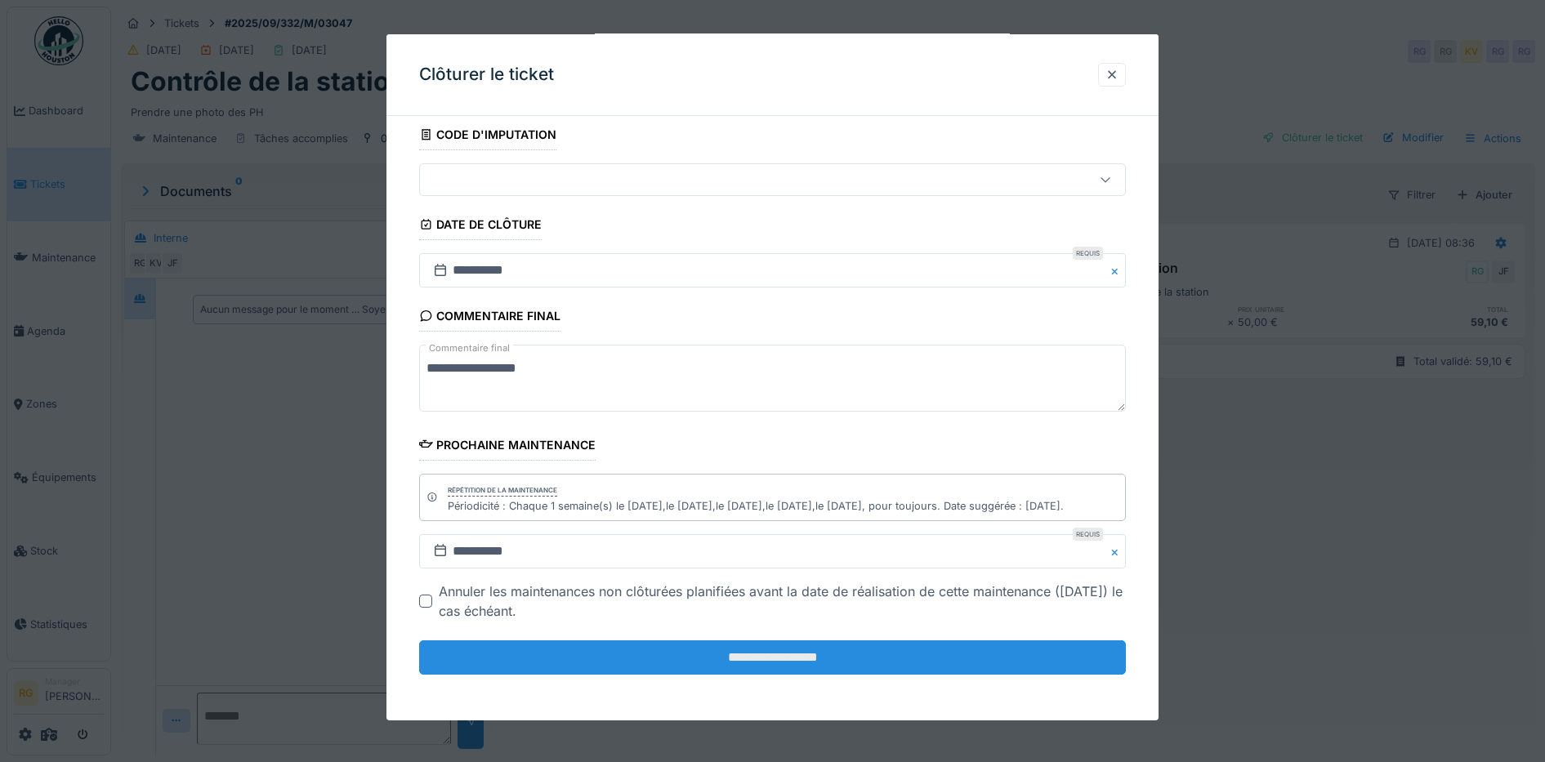
type textarea "**********"
click at [767, 658] on input "**********" at bounding box center [772, 657] width 707 height 34
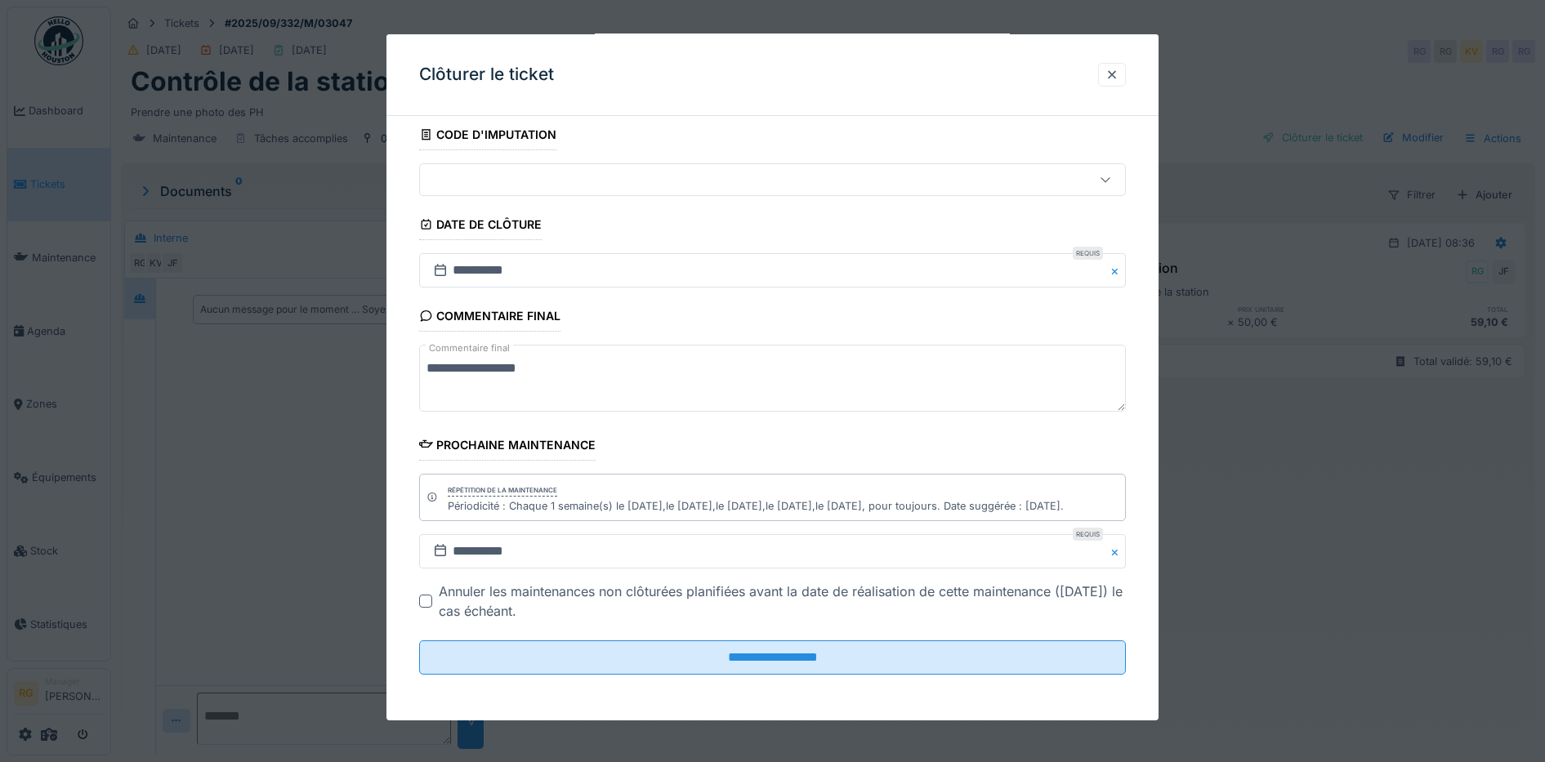
scroll to position [0, 0]
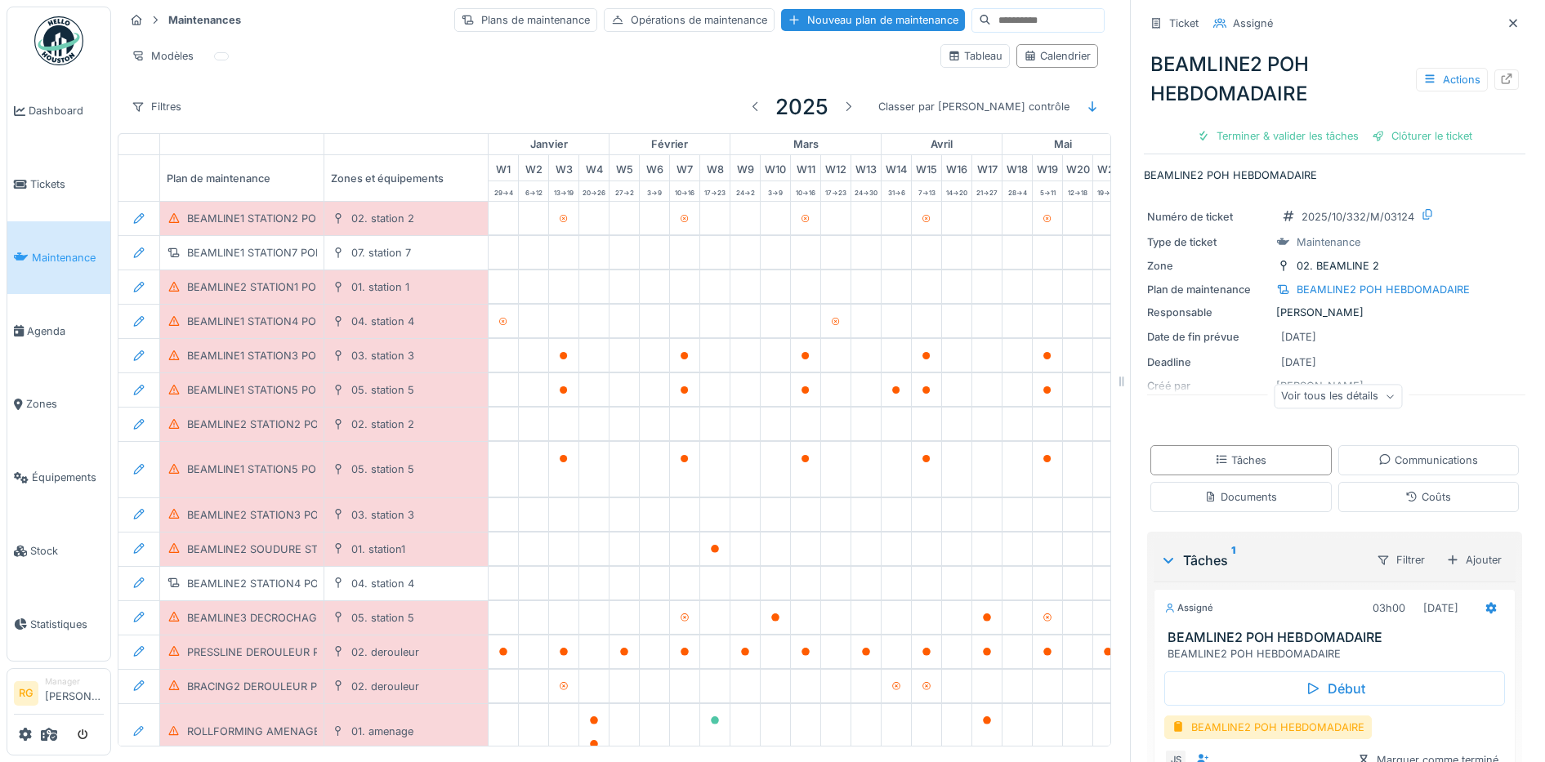
scroll to position [2560, 553]
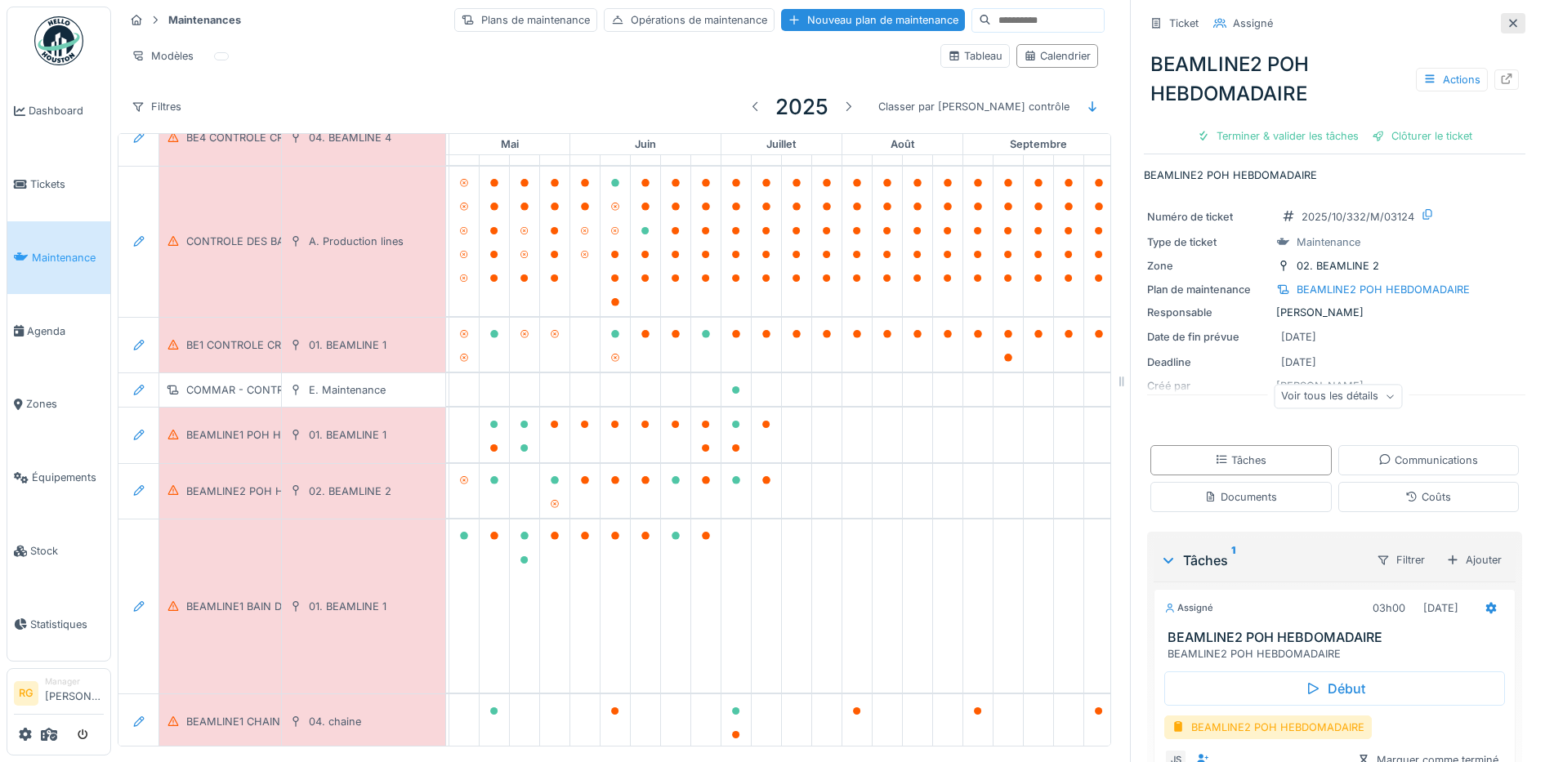
click at [1506, 18] on icon at bounding box center [1512, 23] width 13 height 11
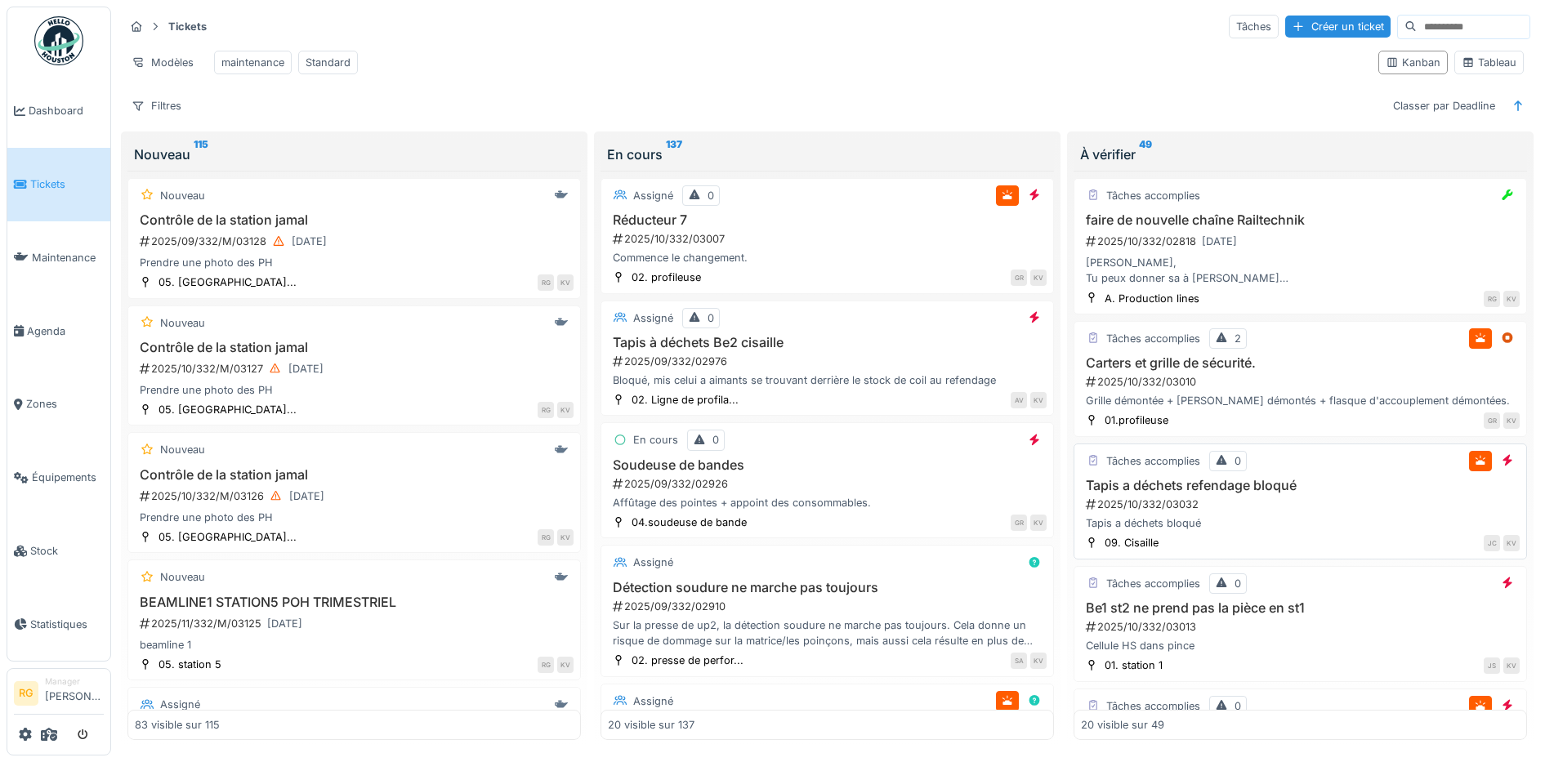
scroll to position [13, 0]
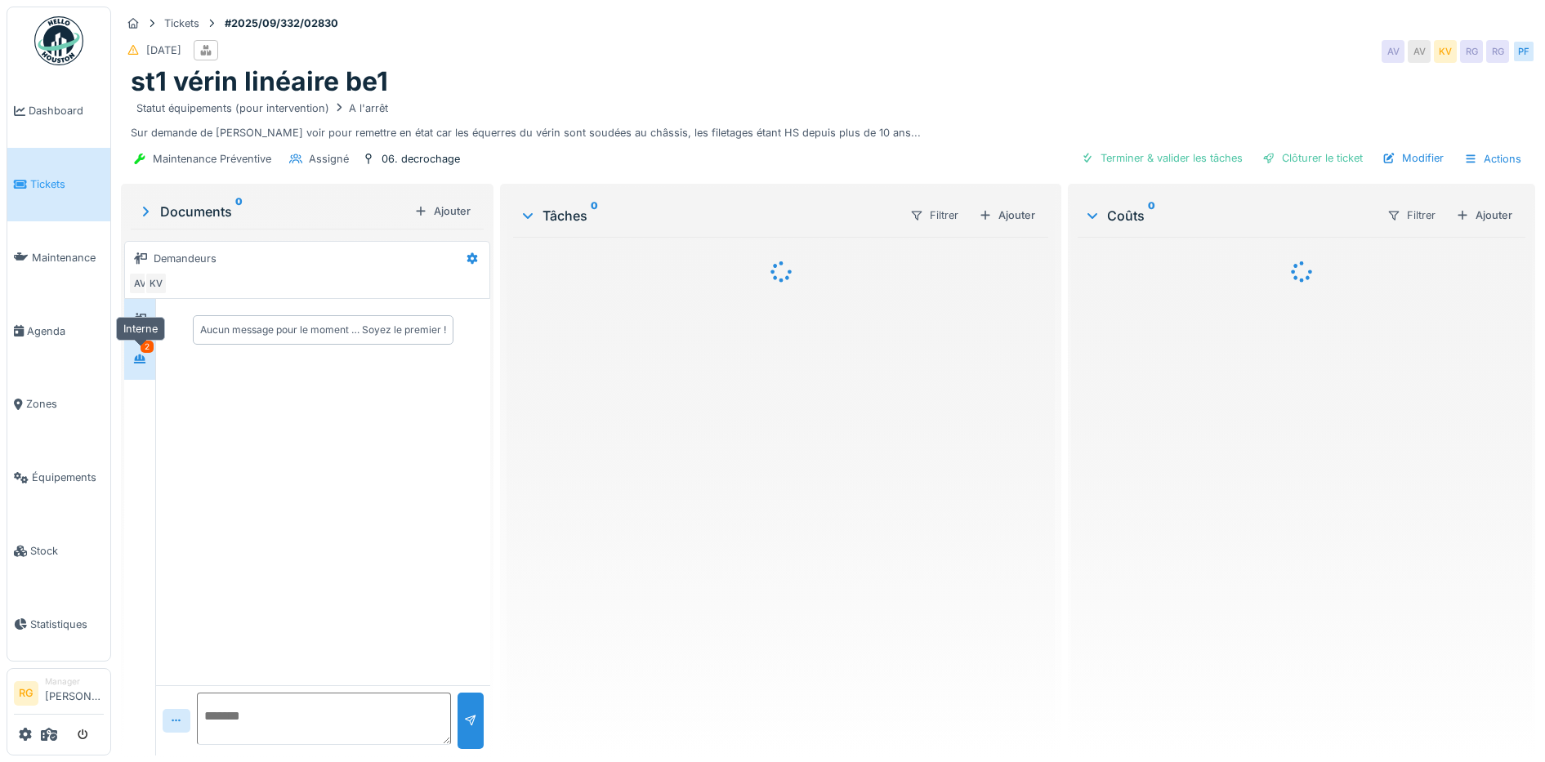
click at [140, 361] on icon at bounding box center [139, 359] width 13 height 11
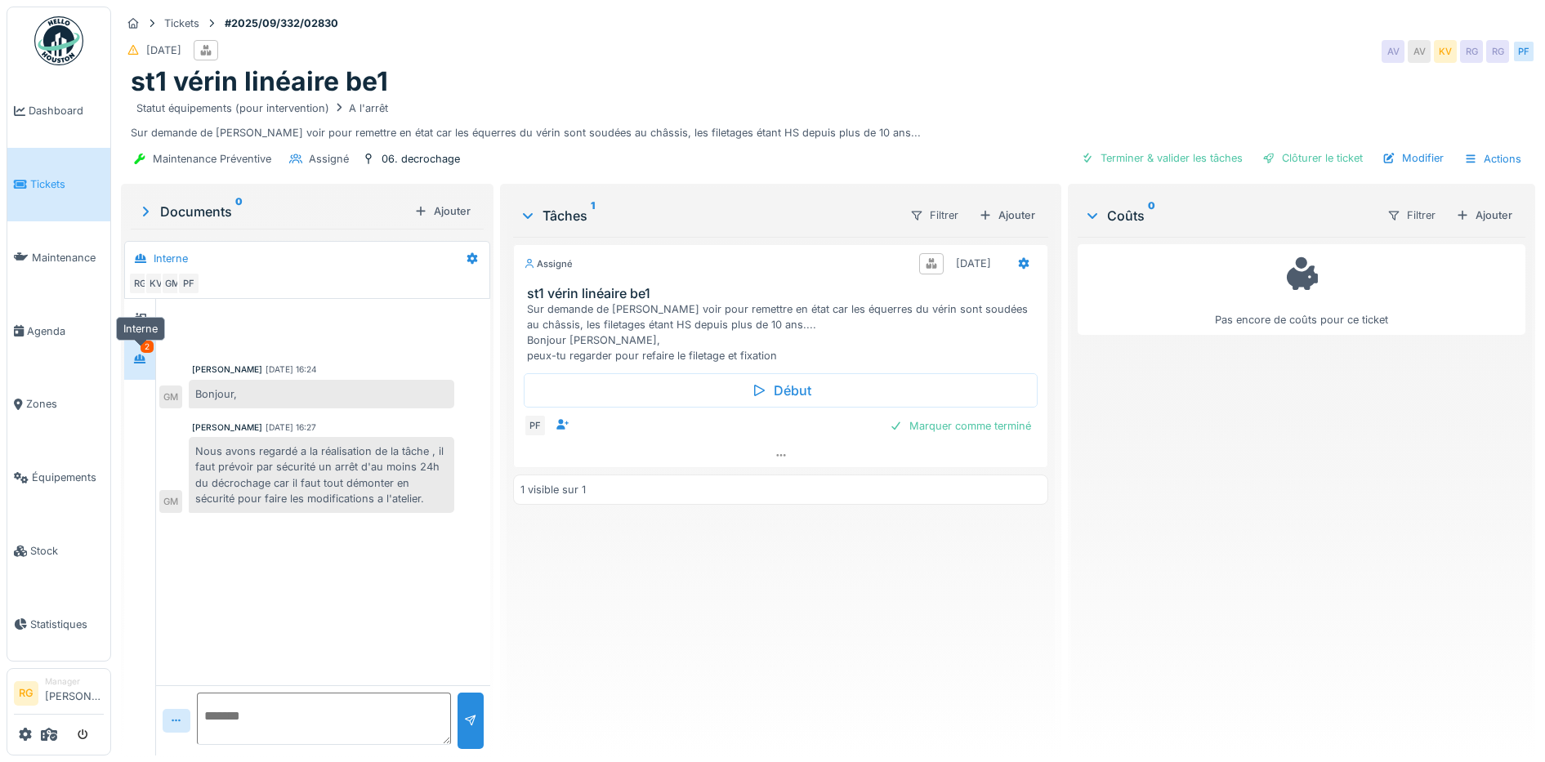
click at [144, 361] on icon at bounding box center [139, 359] width 13 height 11
